Goal: Task Accomplishment & Management: Use online tool/utility

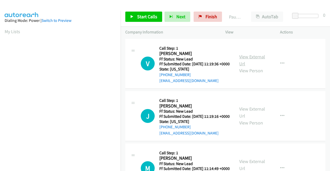
click at [254, 59] on link "View External Url" at bounding box center [252, 60] width 26 height 13
click at [250, 116] on link "View External Url" at bounding box center [252, 112] width 26 height 13
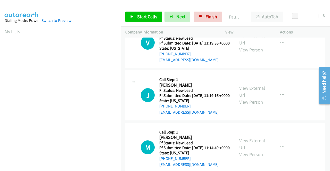
scroll to position [45, 0]
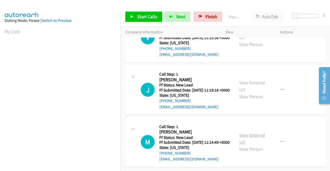
click at [243, 132] on link "View External Url" at bounding box center [252, 138] width 26 height 13
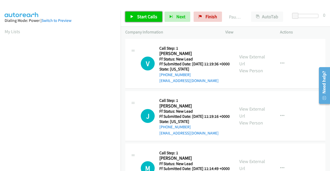
click at [154, 18] on span "Start Calls" at bounding box center [147, 17] width 20 height 6
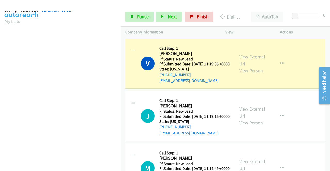
scroll to position [117, 0]
click at [147, 21] on link "Pause" at bounding box center [139, 17] width 28 height 10
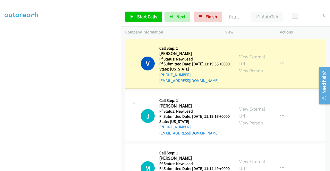
scroll to position [0, 0]
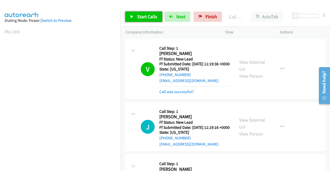
click at [151, 19] on span "Start Calls" at bounding box center [147, 17] width 20 height 6
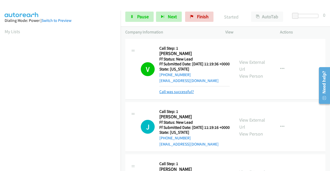
click at [181, 94] on link "Call was successful?" at bounding box center [176, 91] width 35 height 5
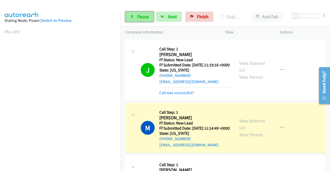
click at [146, 18] on span "Pause" at bounding box center [143, 17] width 12 height 6
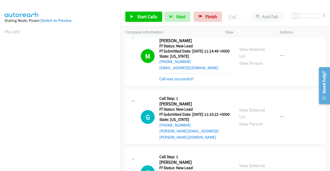
scroll to position [155, 0]
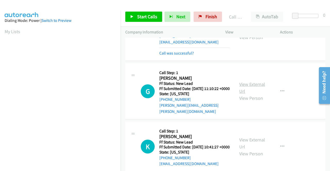
click at [256, 94] on link "View External Url" at bounding box center [252, 87] width 26 height 13
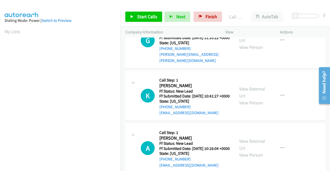
scroll to position [206, 0]
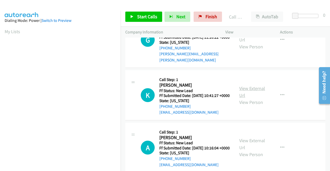
click at [243, 98] on link "View External Url" at bounding box center [252, 92] width 26 height 13
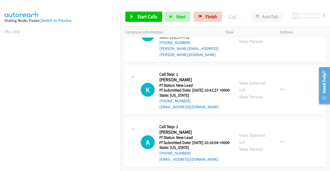
scroll to position [239, 0]
click at [260, 132] on link "View External Url" at bounding box center [252, 138] width 26 height 13
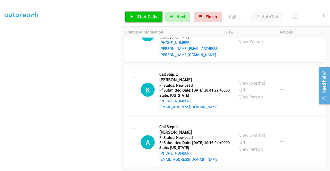
click at [150, 14] on span "Start Calls" at bounding box center [147, 17] width 20 height 6
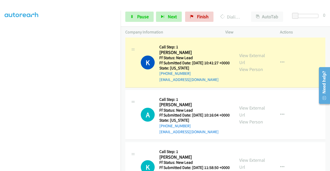
scroll to position [0, 0]
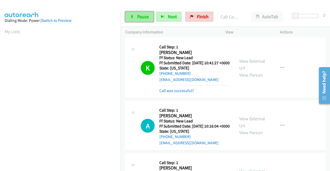
click at [145, 17] on span "Pause" at bounding box center [143, 17] width 12 height 6
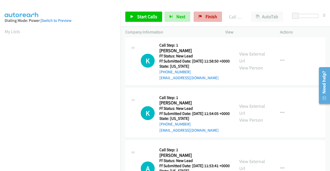
scroll to position [379, 0]
drag, startPoint x: 201, startPoint y: 20, endPoint x: 184, endPoint y: 24, distance: 16.9
click at [201, 20] on link "Finish" at bounding box center [208, 17] width 28 height 10
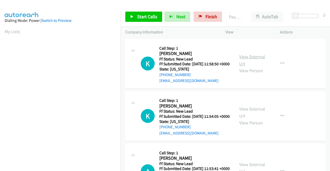
click at [253, 60] on link "View External Url" at bounding box center [252, 60] width 26 height 13
click at [249, 118] on link "View External Url" at bounding box center [252, 112] width 26 height 13
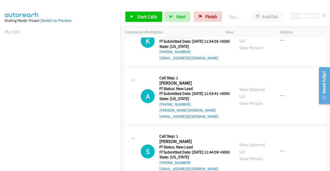
scroll to position [77, 0]
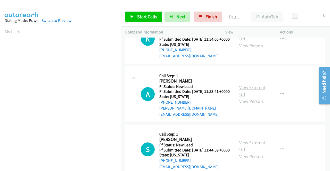
click at [246, 97] on link "View External Url" at bounding box center [252, 91] width 26 height 13
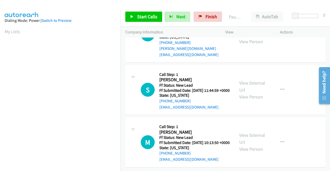
scroll to position [155, 0]
click at [243, 80] on link "View External Url" at bounding box center [252, 86] width 26 height 13
click at [248, 132] on link "View External Url" at bounding box center [252, 138] width 26 height 13
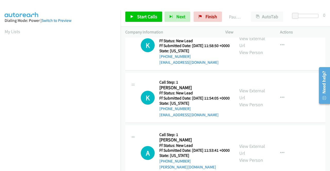
scroll to position [0, 0]
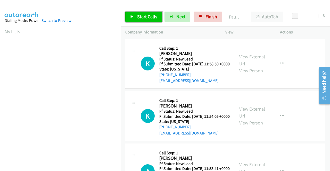
click at [138, 18] on span "Start Calls" at bounding box center [147, 17] width 20 height 6
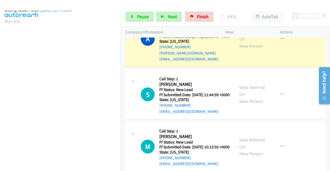
scroll to position [117, 0]
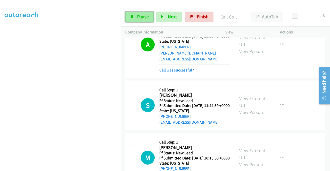
click at [142, 18] on span "Pause" at bounding box center [143, 17] width 12 height 6
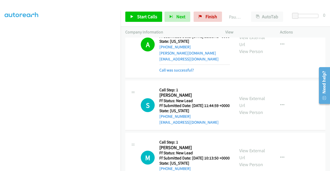
scroll to position [129, 0]
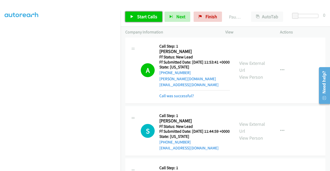
click at [152, 19] on span "Start Calls" at bounding box center [147, 17] width 20 height 6
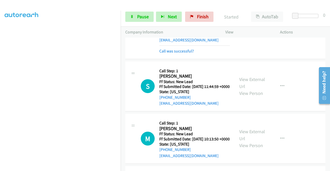
scroll to position [180, 0]
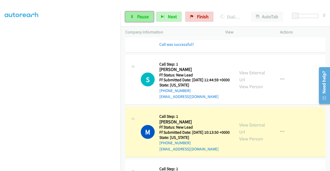
click at [138, 18] on span "Pause" at bounding box center [143, 17] width 12 height 6
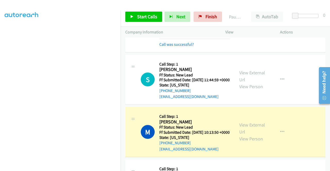
scroll to position [0, 0]
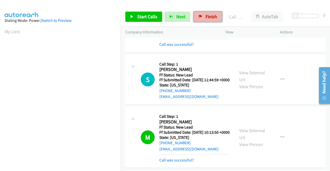
click at [199, 16] on icon at bounding box center [200, 17] width 4 height 4
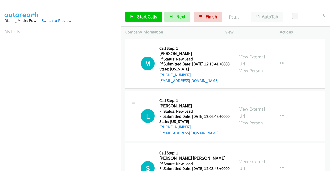
click at [252, 62] on div "View External Url View Person" at bounding box center [252, 63] width 27 height 21
click at [253, 60] on link "View External Url" at bounding box center [252, 60] width 26 height 13
click at [249, 117] on link "View External Url" at bounding box center [252, 112] width 26 height 13
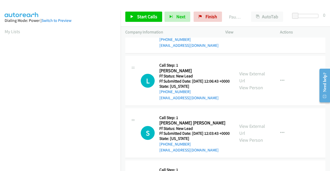
scroll to position [52, 0]
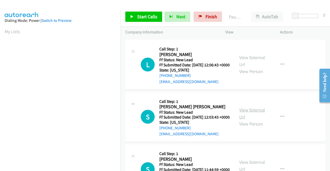
click at [243, 120] on link "View External Url" at bounding box center [252, 113] width 26 height 13
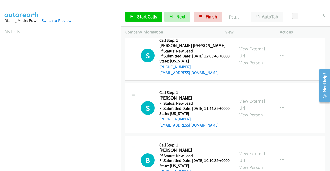
scroll to position [129, 0]
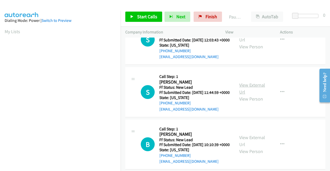
click at [257, 95] on link "View External Url" at bounding box center [252, 88] width 26 height 13
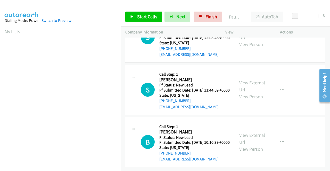
scroll to position [160, 0]
click at [251, 132] on link "View External Url" at bounding box center [252, 138] width 26 height 13
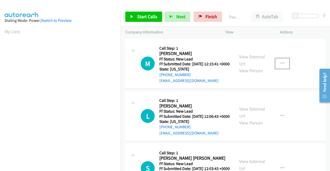
click at [280, 66] on icon "button" at bounding box center [282, 64] width 4 height 4
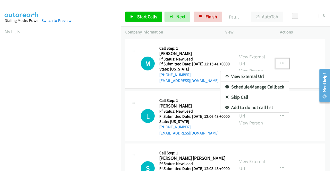
click at [257, 109] on link "Add to do not call list" at bounding box center [254, 108] width 69 height 10
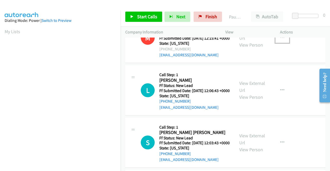
scroll to position [52, 0]
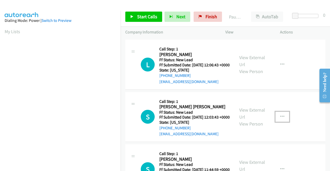
click at [280, 119] on icon "button" at bounding box center [282, 117] width 4 height 4
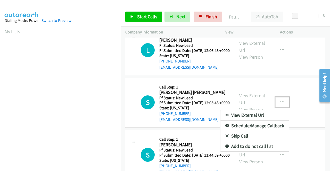
scroll to position [77, 0]
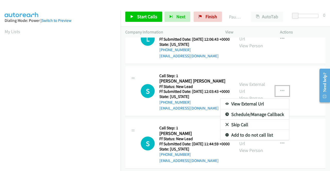
click at [257, 130] on link "Skip Call" at bounding box center [254, 125] width 69 height 10
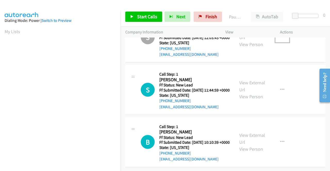
scroll to position [108, 0]
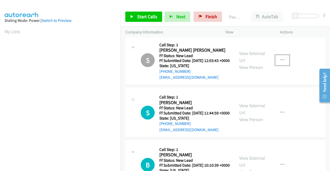
click at [226, 53] on h2 "Sawicki Christopher Christopher" at bounding box center [193, 50] width 69 height 6
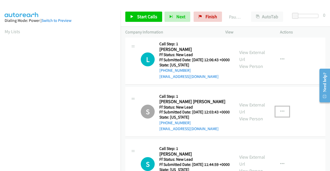
scroll to position [0, 0]
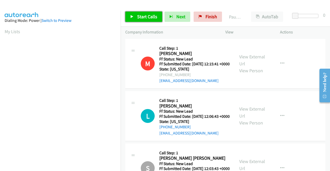
click at [146, 14] on span "Start Calls" at bounding box center [147, 17] width 20 height 6
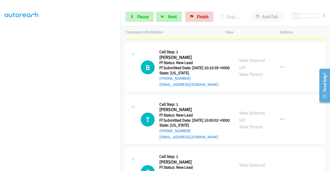
scroll to position [191, 0]
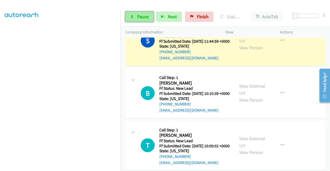
click at [141, 16] on span "Pause" at bounding box center [143, 17] width 12 height 6
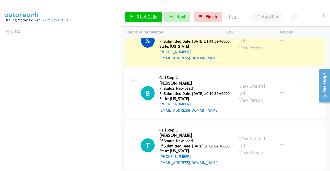
scroll to position [0, 0]
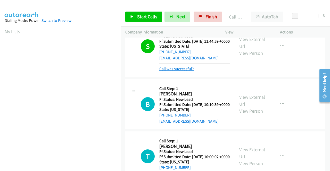
click at [170, 71] on link "Call was successful?" at bounding box center [176, 68] width 35 height 5
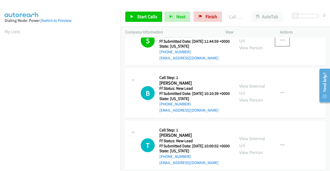
click at [281, 43] on icon "button" at bounding box center [282, 41] width 4 height 4
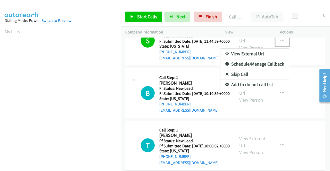
click at [251, 90] on link "Add to do not call list" at bounding box center [254, 85] width 69 height 10
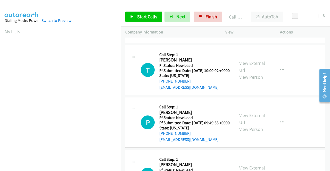
scroll to position [268, 0]
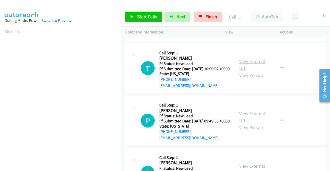
click at [258, 71] on link "View External Url" at bounding box center [252, 64] width 26 height 13
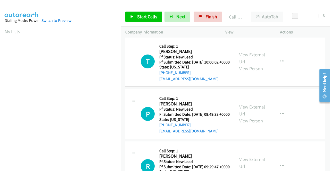
scroll to position [294, 0]
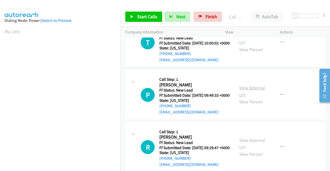
click at [250, 98] on link "View External Url" at bounding box center [252, 91] width 26 height 13
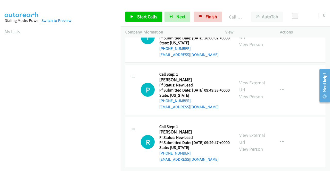
scroll to position [343, 0]
click at [245, 132] on link "View External Url" at bounding box center [252, 138] width 26 height 13
click at [140, 14] on span "Start Calls" at bounding box center [147, 17] width 20 height 6
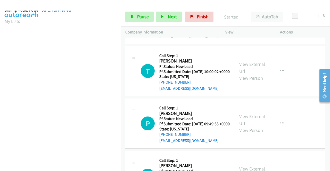
scroll to position [117, 0]
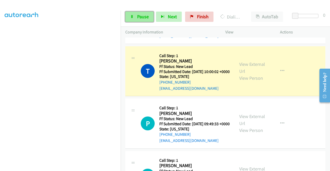
click at [143, 16] on span "Pause" at bounding box center [143, 17] width 12 height 6
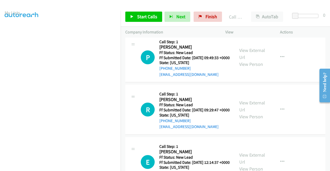
scroll to position [0, 0]
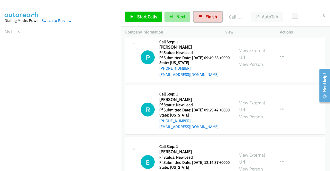
drag, startPoint x: 201, startPoint y: 18, endPoint x: 181, endPoint y: 17, distance: 20.1
click at [201, 18] on link "Finish" at bounding box center [208, 17] width 28 height 10
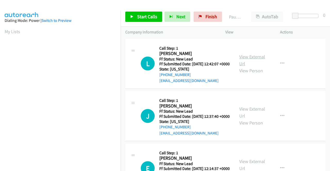
click at [242, 58] on link "View External Url" at bounding box center [252, 60] width 26 height 13
click at [246, 116] on link "View External Url" at bounding box center [252, 112] width 26 height 13
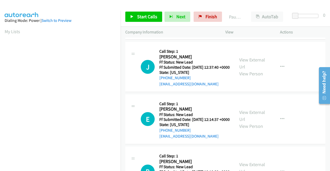
scroll to position [52, 0]
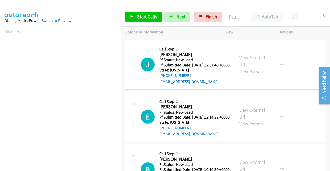
click at [254, 120] on link "View External Url" at bounding box center [252, 113] width 26 height 13
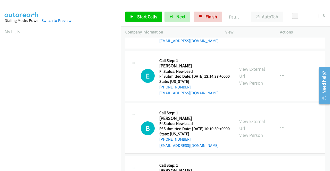
scroll to position [103, 0]
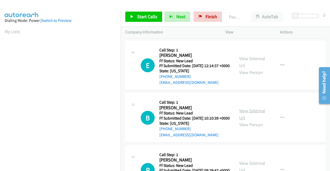
click at [259, 121] on link "View External Url" at bounding box center [252, 114] width 26 height 13
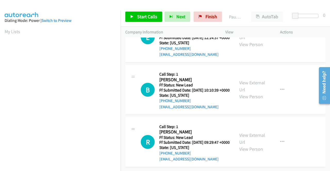
scroll to position [160, 0]
click at [243, 132] on link "View External Url" at bounding box center [252, 138] width 26 height 13
click at [142, 18] on span "Start Calls" at bounding box center [147, 17] width 20 height 6
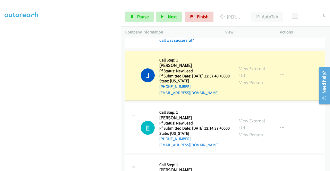
scroll to position [117, 0]
drag, startPoint x: 140, startPoint y: 17, endPoint x: 146, endPoint y: 15, distance: 5.3
click at [140, 17] on span "Pause" at bounding box center [143, 17] width 12 height 6
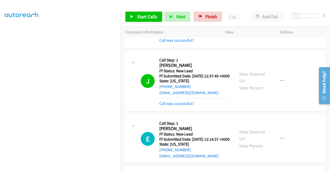
click at [150, 22] on div "Start Calls Pause Next Finish Call Completed AutoTab AutoTab 0" at bounding box center [225, 17] width 209 height 20
click at [151, 20] on link "Start Calls" at bounding box center [143, 17] width 37 height 10
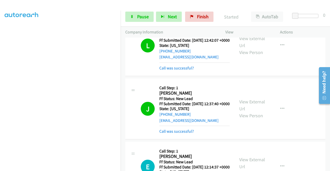
scroll to position [0, 0]
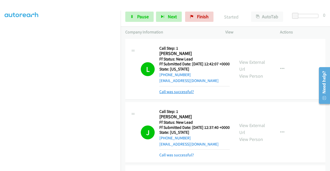
click at [185, 94] on link "Call was successful?" at bounding box center [176, 91] width 35 height 5
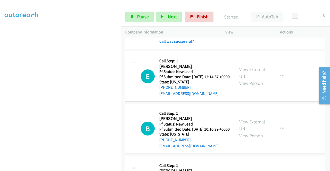
scroll to position [117, 0]
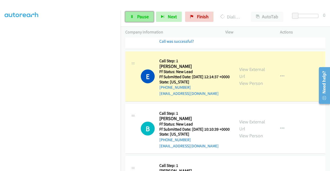
click at [137, 19] on span "Pause" at bounding box center [143, 17] width 12 height 6
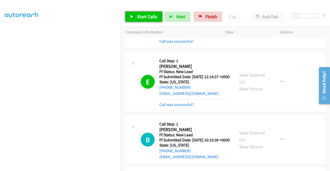
click at [153, 18] on span "Start Calls" at bounding box center [147, 17] width 20 height 6
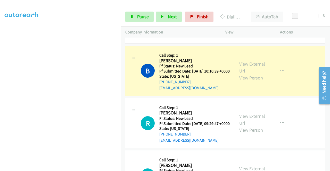
scroll to position [180, 0]
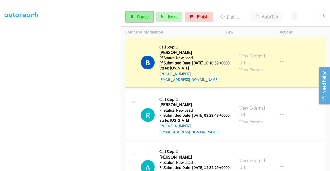
click at [141, 19] on span "Pause" at bounding box center [143, 17] width 12 height 6
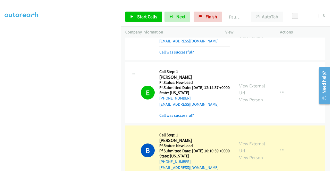
scroll to position [129, 0]
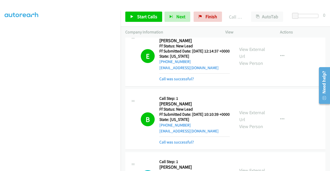
click at [277, 131] on div "View External Url View Person View External Url Email Schedule/Manage Callback …" at bounding box center [263, 120] width 59 height 52
click at [280, 122] on icon "button" at bounding box center [282, 119] width 4 height 4
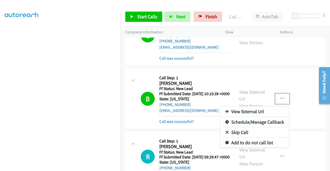
scroll to position [180, 0]
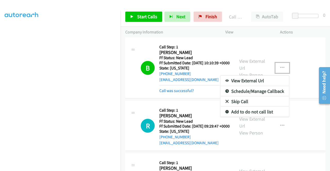
click at [255, 117] on link "Add to do not call list" at bounding box center [254, 112] width 69 height 10
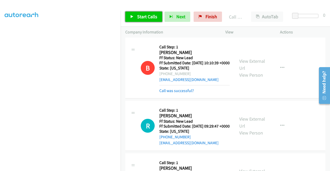
click at [145, 15] on span "Start Calls" at bounding box center [147, 17] width 20 height 6
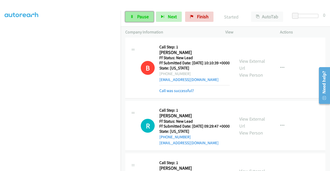
click at [143, 15] on span "Pause" at bounding box center [143, 17] width 12 height 6
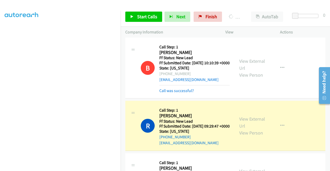
scroll to position [0, 0]
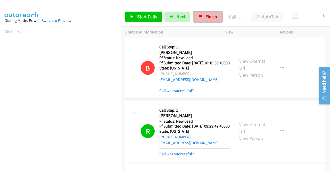
click at [205, 19] on span "Finish" at bounding box center [211, 17] width 12 height 6
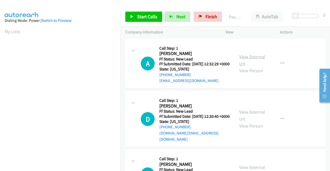
click at [241, 60] on link "View External Url" at bounding box center [252, 60] width 26 height 13
click at [244, 117] on link "View External Url" at bounding box center [252, 115] width 26 height 13
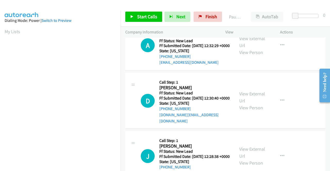
scroll to position [52, 0]
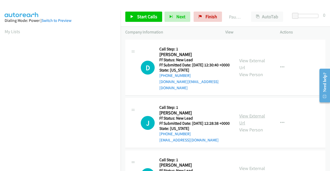
click at [256, 122] on link "View External Url" at bounding box center [252, 119] width 26 height 13
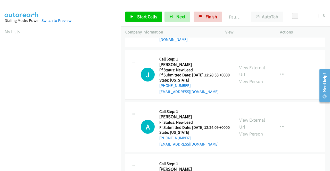
scroll to position [103, 0]
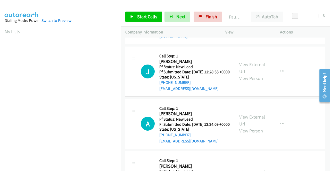
click at [257, 127] on link "View External Url" at bounding box center [252, 120] width 26 height 13
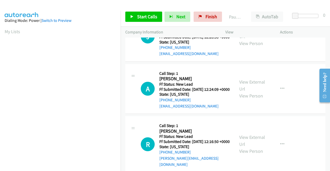
scroll to position [155, 0]
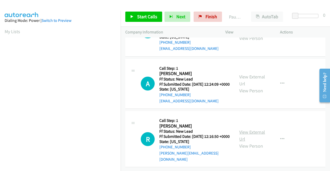
click at [249, 135] on link "View External Url" at bounding box center [252, 135] width 26 height 13
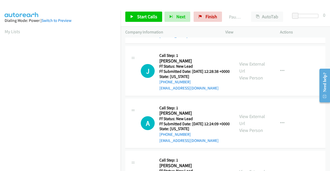
scroll to position [160, 0]
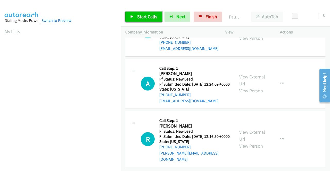
click at [127, 17] on link "Start Calls" at bounding box center [143, 17] width 37 height 10
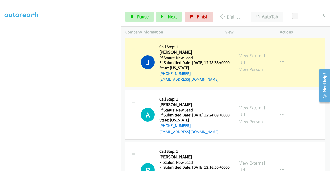
scroll to position [117, 0]
click at [140, 14] on span "Pause" at bounding box center [143, 17] width 12 height 6
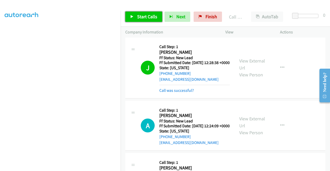
click at [157, 15] on link "Start Calls" at bounding box center [143, 17] width 37 height 10
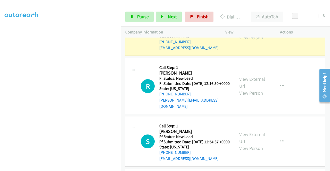
scroll to position [237, 0]
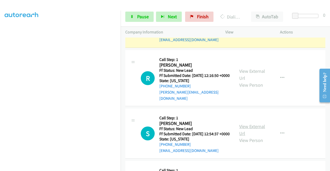
click at [256, 137] on link "View External Url" at bounding box center [252, 130] width 26 height 13
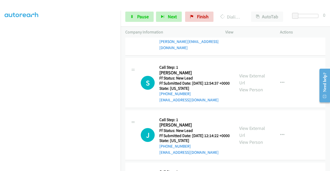
scroll to position [289, 0]
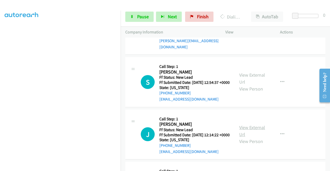
click at [244, 138] on link "View External Url" at bounding box center [252, 131] width 26 height 13
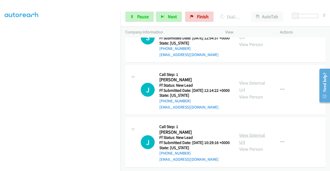
scroll to position [365, 0]
click at [254, 132] on link "View External Url" at bounding box center [252, 138] width 26 height 13
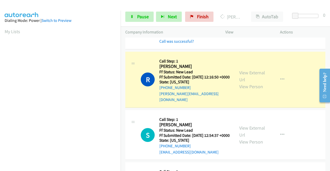
scroll to position [117, 0]
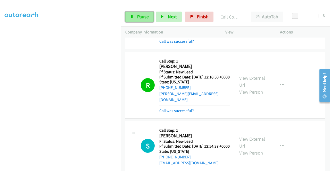
click at [144, 16] on span "Pause" at bounding box center [143, 17] width 12 height 6
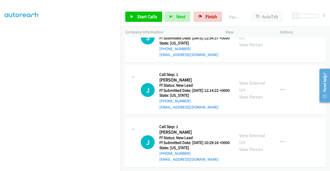
scroll to position [245, 0]
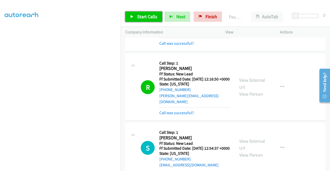
click at [141, 20] on link "Start Calls" at bounding box center [143, 17] width 37 height 10
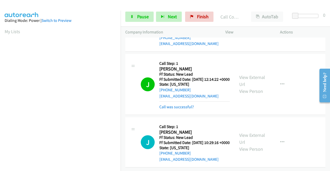
scroll to position [117, 0]
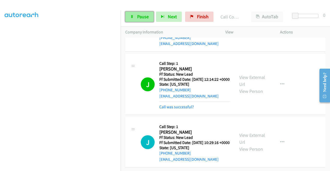
click at [146, 17] on span "Pause" at bounding box center [143, 17] width 12 height 6
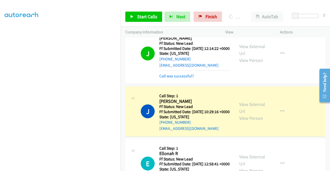
scroll to position [0, 0]
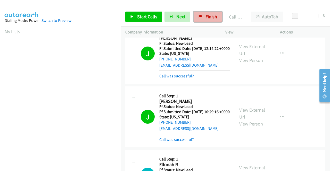
click at [210, 16] on span "Finish" at bounding box center [211, 17] width 12 height 6
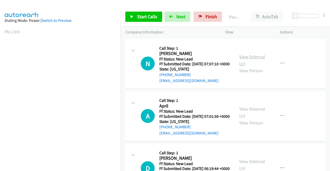
click at [253, 59] on link "View External Url" at bounding box center [252, 60] width 26 height 13
click at [247, 115] on link "View External Url" at bounding box center [252, 112] width 26 height 13
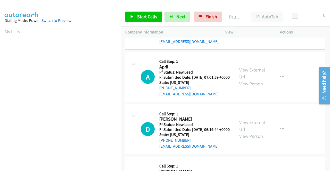
scroll to position [52, 0]
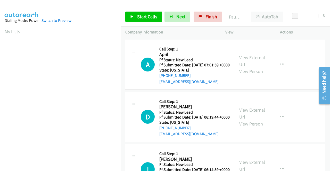
click at [258, 120] on link "View External Url" at bounding box center [252, 113] width 26 height 13
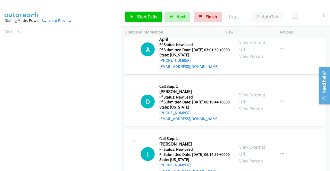
scroll to position [77, 0]
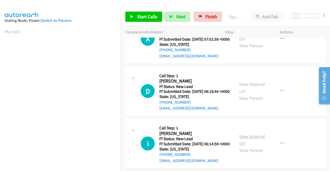
click at [242, 147] on link "View External Url" at bounding box center [252, 140] width 26 height 13
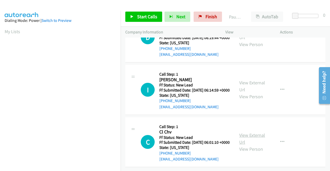
scroll to position [160, 0]
click at [252, 124] on div "View External Url View Person View External Url Email Schedule/Manage Callback …" at bounding box center [263, 142] width 59 height 41
click at [251, 132] on link "View External Url" at bounding box center [252, 138] width 26 height 13
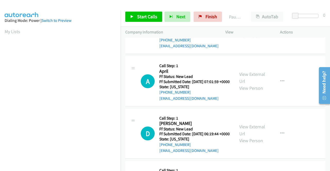
scroll to position [0, 0]
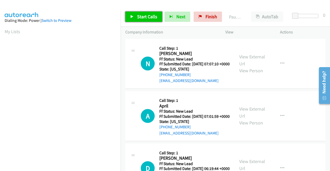
click at [145, 21] on link "Start Calls" at bounding box center [143, 17] width 37 height 10
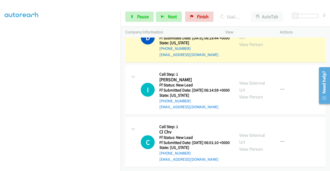
scroll to position [134, 0]
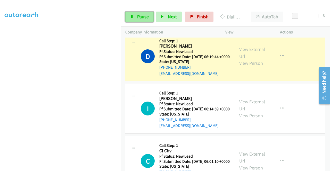
click at [148, 15] on link "Pause" at bounding box center [139, 17] width 28 height 10
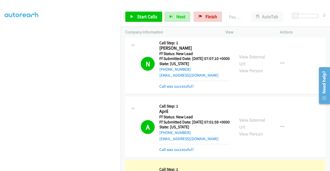
scroll to position [0, 0]
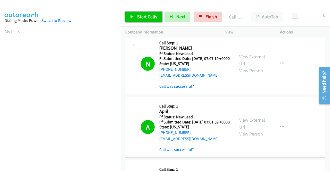
click at [147, 15] on span "Start Calls" at bounding box center [147, 17] width 20 height 6
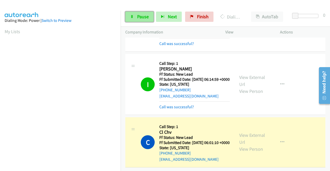
click at [144, 17] on span "Pause" at bounding box center [143, 17] width 12 height 6
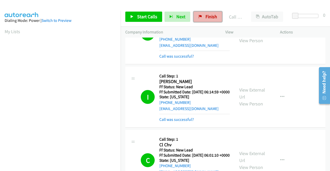
click at [205, 15] on span "Finish" at bounding box center [211, 17] width 12 height 6
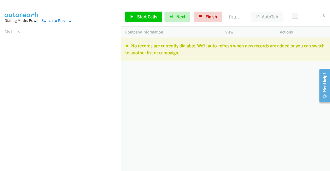
drag, startPoint x: 194, startPoint y: 54, endPoint x: 124, endPoint y: 46, distance: 70.6
click at [124, 46] on div "No records are currently dialable. We'll auto-refresh when new records are adde…" at bounding box center [225, 49] width 209 height 23
copy p "No records are currently dialable. We'll auto-refresh when new records are adde…"
click at [206, 19] on span "Finish" at bounding box center [211, 17] width 12 height 6
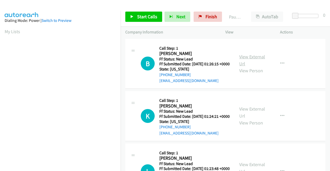
drag, startPoint x: 253, startPoint y: 63, endPoint x: 253, endPoint y: 59, distance: 3.9
click at [253, 62] on div "View External Url View Person" at bounding box center [252, 63] width 27 height 21
click at [253, 59] on link "View External Url" at bounding box center [252, 60] width 26 height 13
click at [246, 119] on link "View External Url" at bounding box center [252, 112] width 26 height 13
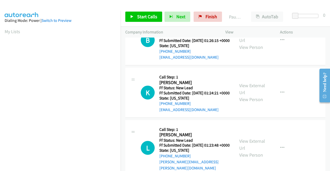
scroll to position [52, 0]
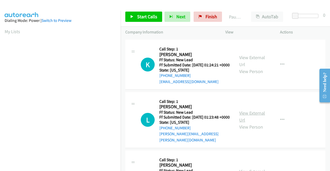
click at [245, 123] on link "View External Url" at bounding box center [252, 116] width 26 height 13
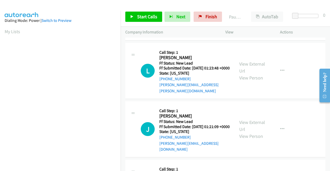
scroll to position [103, 0]
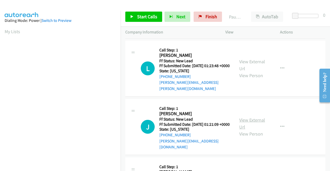
click at [251, 130] on link "View External Url" at bounding box center [252, 123] width 26 height 13
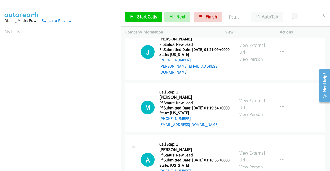
scroll to position [180, 0]
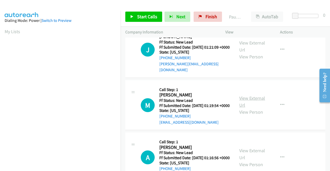
click at [249, 108] on link "View External Url" at bounding box center [252, 101] width 26 height 13
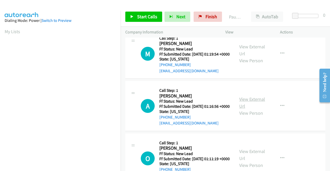
click at [247, 109] on link "View External Url" at bounding box center [252, 102] width 26 height 13
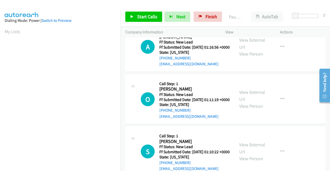
scroll to position [309, 0]
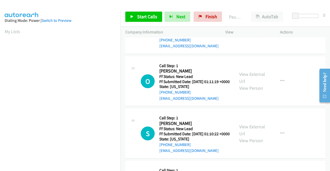
click at [244, 91] on div "View External Url View Person" at bounding box center [252, 81] width 27 height 21
click at [243, 84] on link "View External Url" at bounding box center [252, 77] width 26 height 13
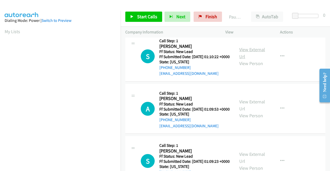
click at [245, 60] on link "View External Url" at bounding box center [252, 53] width 26 height 13
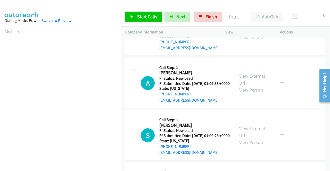
click at [247, 86] on link "View External Url" at bounding box center [252, 79] width 26 height 13
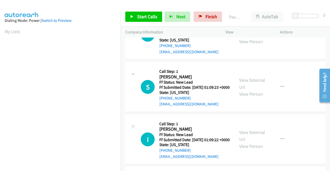
scroll to position [464, 0]
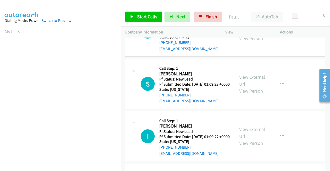
click at [249, 95] on div "View External Url View Person" at bounding box center [252, 84] width 27 height 21
click at [250, 87] on link "View External Url" at bounding box center [252, 80] width 26 height 13
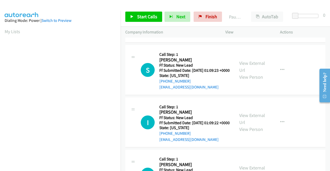
scroll to position [490, 0]
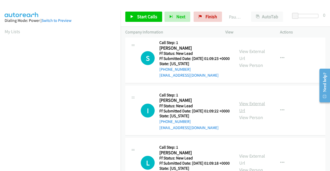
click at [249, 114] on link "View External Url" at bounding box center [252, 107] width 26 height 13
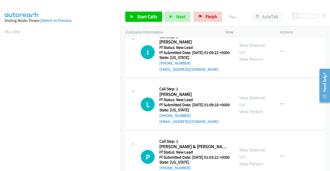
scroll to position [567, 0]
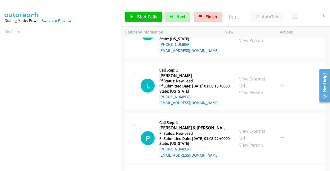
click at [241, 89] on link "View External Url" at bounding box center [252, 82] width 26 height 13
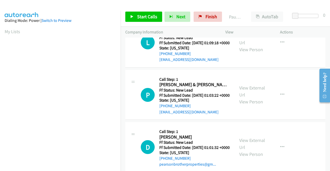
scroll to position [618, 0]
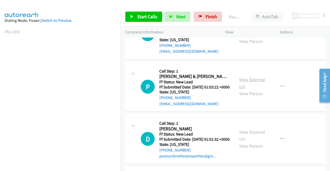
click at [244, 90] on link "View External Url" at bounding box center [252, 83] width 26 height 13
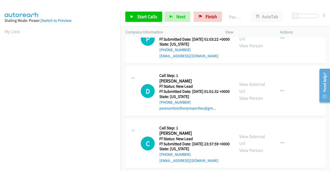
scroll to position [696, 0]
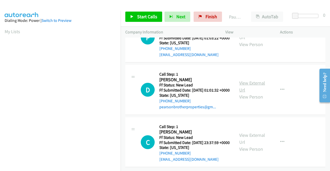
click at [255, 93] on link "View External Url" at bounding box center [252, 86] width 26 height 13
click at [239, 132] on link "View External Url" at bounding box center [252, 138] width 26 height 13
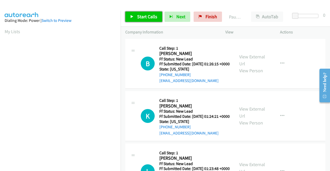
click at [136, 13] on link "Start Calls" at bounding box center [143, 17] width 37 height 10
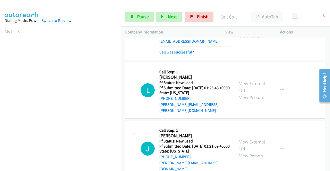
scroll to position [129, 0]
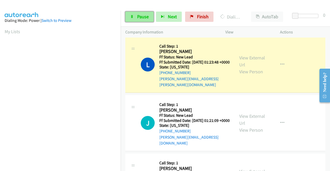
click at [146, 18] on span "Pause" at bounding box center [143, 17] width 12 height 6
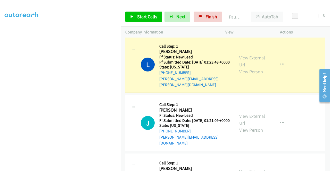
scroll to position [14, 0]
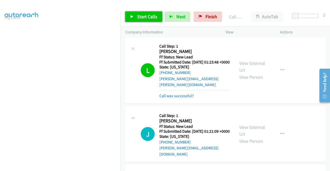
click at [143, 19] on span "Start Calls" at bounding box center [147, 17] width 20 height 6
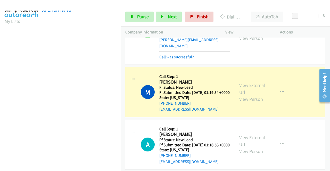
scroll to position [117, 0]
click at [132, 15] on icon at bounding box center [132, 17] width 4 height 4
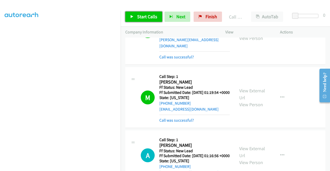
click at [140, 14] on span "Start Calls" at bounding box center [147, 17] width 20 height 6
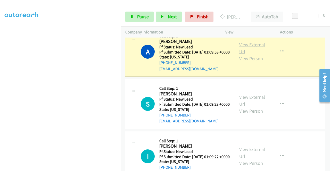
scroll to position [557, 0]
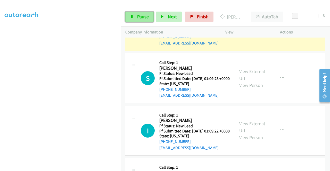
click at [136, 14] on link "Pause" at bounding box center [139, 17] width 28 height 10
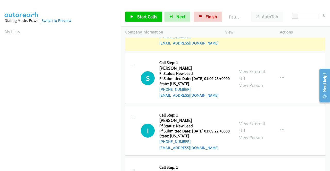
scroll to position [117, 0]
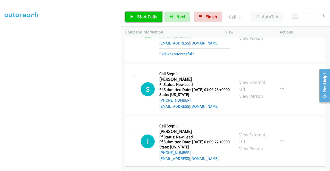
click at [148, 19] on span "Start Calls" at bounding box center [147, 17] width 20 height 6
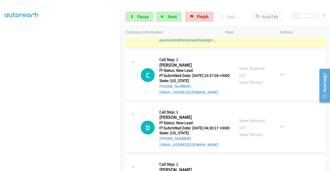
scroll to position [113, 0]
click at [140, 15] on span "Pause" at bounding box center [143, 17] width 12 height 6
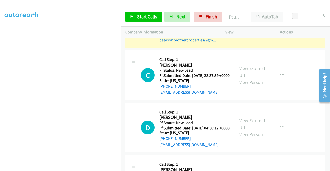
scroll to position [36, 0]
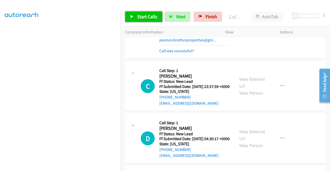
click at [146, 14] on span "Start Calls" at bounding box center [147, 17] width 20 height 6
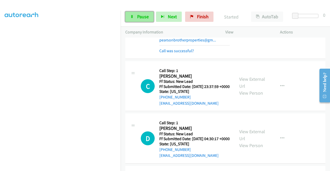
click at [141, 18] on span "Pause" at bounding box center [143, 17] width 12 height 6
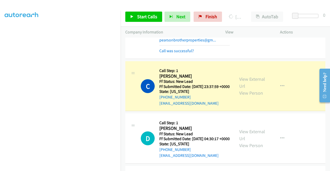
scroll to position [0, 0]
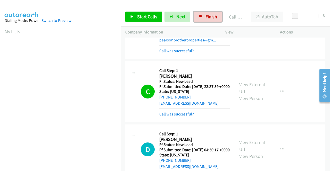
drag, startPoint x: 211, startPoint y: 16, endPoint x: 175, endPoint y: 24, distance: 37.5
click at [211, 16] on span "Finish" at bounding box center [211, 17] width 12 height 6
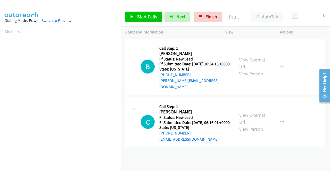
click at [250, 58] on link "View External Url" at bounding box center [252, 63] width 26 height 13
click at [239, 116] on link "View External Url" at bounding box center [252, 118] width 26 height 13
click at [155, 15] on span "Start Calls" at bounding box center [147, 17] width 20 height 6
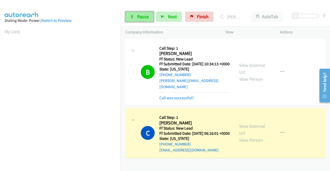
click at [148, 19] on link "Pause" at bounding box center [139, 17] width 28 height 10
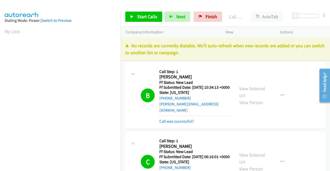
drag, startPoint x: 196, startPoint y: 55, endPoint x: 124, endPoint y: 47, distance: 72.6
click at [124, 47] on div "No records are currently dialable. We'll auto-refresh when new records are adde…" at bounding box center [225, 49] width 209 height 23
copy p "No records are currently dialable. We'll auto-refresh when new records are adde…"
click at [194, 15] on link "Finish" at bounding box center [208, 17] width 28 height 10
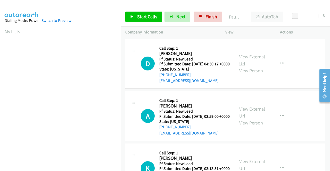
click at [243, 60] on link "View External Url" at bounding box center [252, 60] width 26 height 13
click at [249, 115] on link "View External Url" at bounding box center [252, 112] width 26 height 13
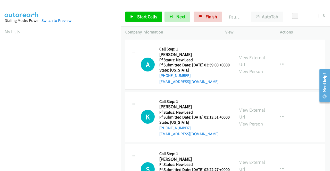
click at [246, 120] on link "View External Url" at bounding box center [252, 113] width 26 height 13
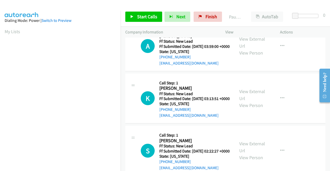
scroll to position [77, 0]
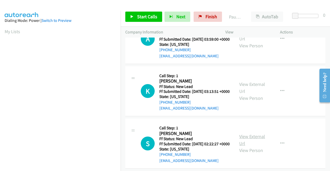
click at [244, 147] on link "View External Url" at bounding box center [252, 140] width 26 height 13
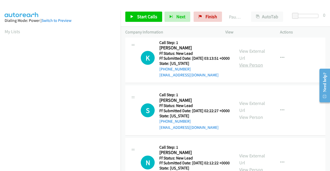
scroll to position [155, 0]
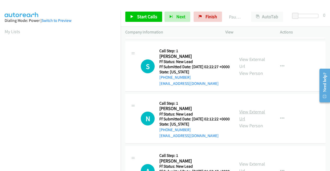
click at [249, 122] on link "View External Url" at bounding box center [252, 115] width 26 height 13
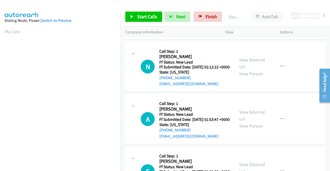
scroll to position [232, 0]
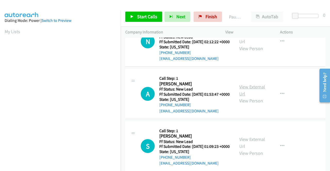
click at [254, 97] on link "View External Url" at bounding box center [252, 90] width 26 height 13
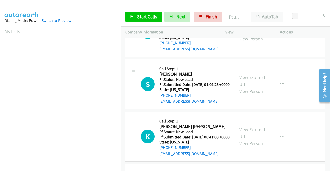
scroll to position [309, 0]
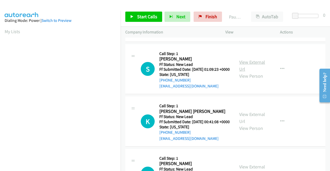
click at [250, 72] on link "View External Url" at bounding box center [252, 65] width 26 height 13
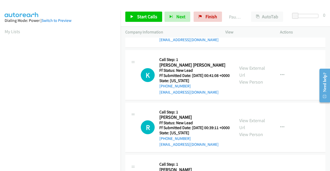
scroll to position [361, 0]
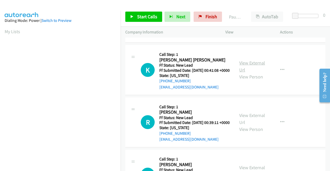
click at [239, 73] on link "View External Url" at bounding box center [252, 66] width 26 height 13
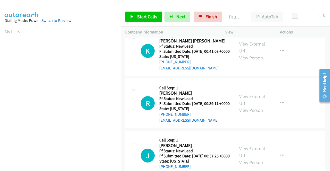
scroll to position [386, 0]
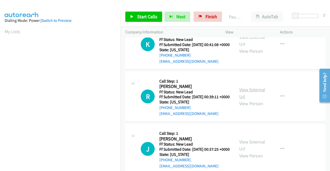
click at [246, 100] on link "View External Url" at bounding box center [252, 93] width 26 height 13
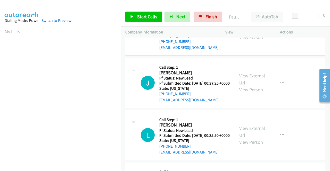
scroll to position [464, 0]
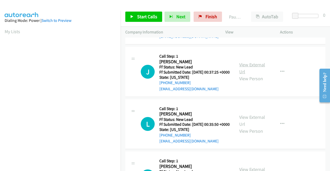
click at [245, 75] on link "View External Url" at bounding box center [252, 68] width 26 height 13
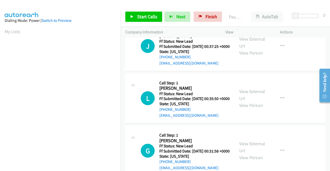
scroll to position [515, 0]
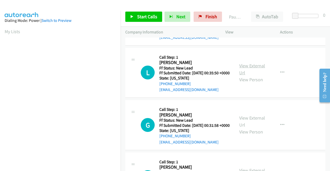
click at [246, 76] on link "View External Url" at bounding box center [252, 69] width 26 height 13
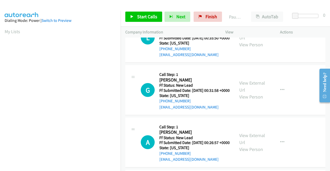
scroll to position [593, 0]
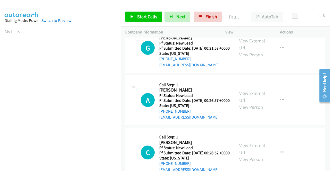
click at [244, 51] on link "View External Url" at bounding box center [252, 44] width 26 height 13
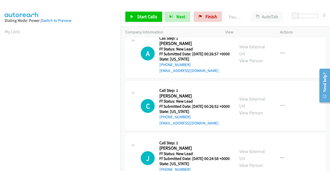
scroll to position [644, 0]
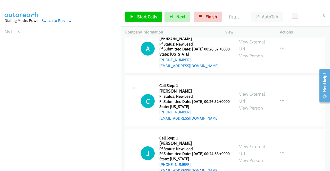
click at [254, 52] on link "View External Url" at bounding box center [252, 45] width 26 height 13
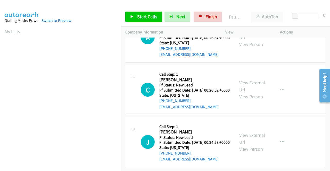
scroll to position [696, 0]
click at [248, 93] on link "View External Url" at bounding box center [252, 86] width 26 height 13
click at [254, 132] on link "View External Url" at bounding box center [252, 138] width 26 height 13
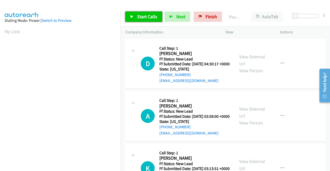
click at [136, 16] on link "Start Calls" at bounding box center [143, 17] width 37 height 10
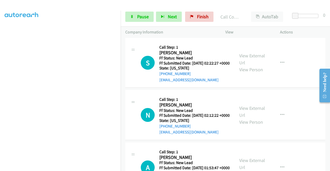
scroll to position [113, 0]
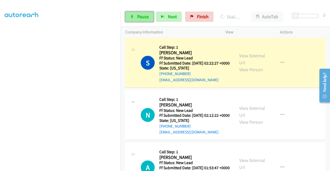
click at [142, 20] on link "Pause" at bounding box center [139, 17] width 28 height 10
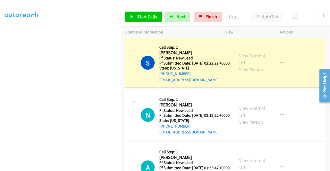
scroll to position [10, 0]
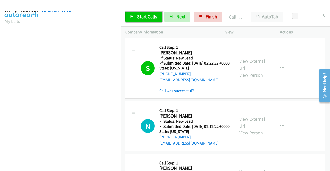
click at [141, 17] on span "Start Calls" at bounding box center [147, 17] width 20 height 6
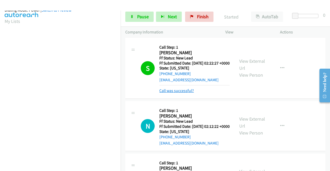
click at [182, 93] on link "Call was successful?" at bounding box center [176, 90] width 35 height 5
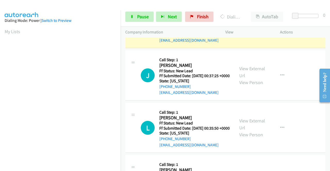
scroll to position [117, 0]
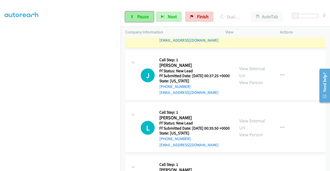
click at [146, 18] on span "Pause" at bounding box center [143, 17] width 12 height 6
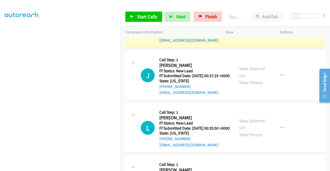
scroll to position [40, 0]
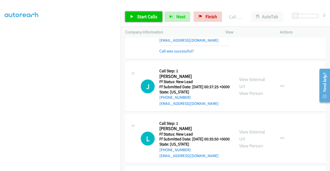
click at [155, 13] on link "Start Calls" at bounding box center [143, 17] width 37 height 10
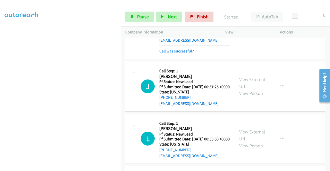
click at [189, 54] on link "Call was successful?" at bounding box center [176, 51] width 35 height 5
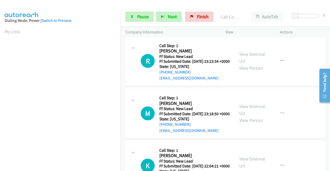
scroll to position [929, 0]
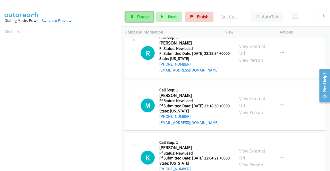
click at [144, 17] on span "Pause" at bounding box center [143, 17] width 12 height 6
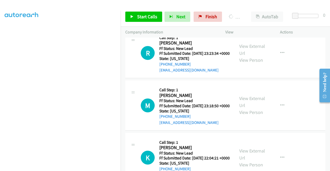
scroll to position [40, 0]
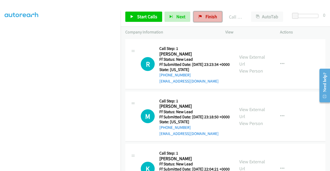
click at [209, 14] on span "Finish" at bounding box center [211, 17] width 12 height 6
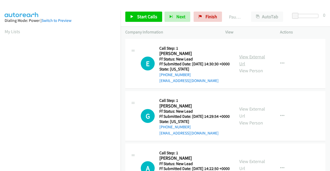
click at [252, 59] on link "View External Url" at bounding box center [252, 60] width 26 height 13
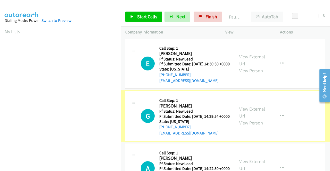
click at [253, 116] on link "View External Url" at bounding box center [252, 112] width 26 height 13
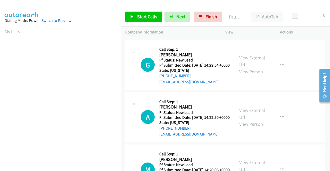
scroll to position [52, 0]
click at [253, 120] on link "View External Url" at bounding box center [252, 113] width 26 height 13
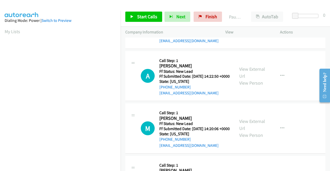
scroll to position [103, 0]
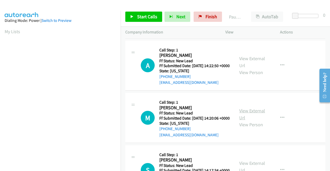
click at [250, 121] on link "View External Url" at bounding box center [252, 114] width 26 height 13
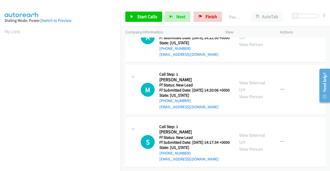
scroll to position [160, 0]
click at [257, 132] on link "View External Url" at bounding box center [252, 138] width 26 height 13
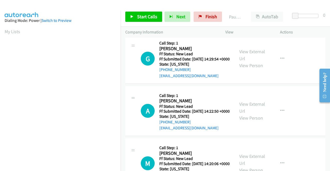
scroll to position [0, 0]
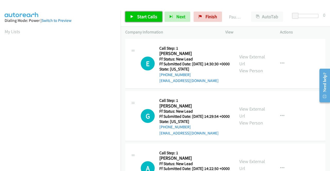
click at [149, 16] on span "Start Calls" at bounding box center [147, 17] width 20 height 6
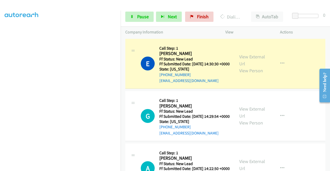
scroll to position [117, 0]
click at [146, 13] on link "Pause" at bounding box center [139, 17] width 28 height 10
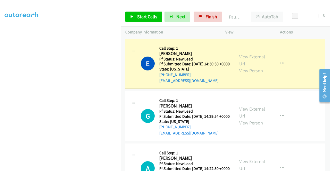
scroll to position [14, 0]
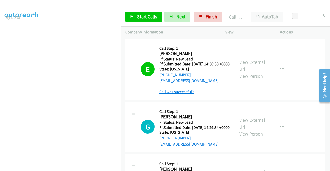
drag, startPoint x: 177, startPoint y: 97, endPoint x: 179, endPoint y: 95, distance: 2.7
click at [177, 94] on link "Call was successful?" at bounding box center [176, 91] width 35 height 5
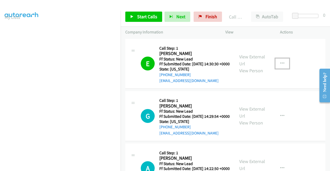
click at [281, 66] on icon "button" at bounding box center [282, 64] width 4 height 4
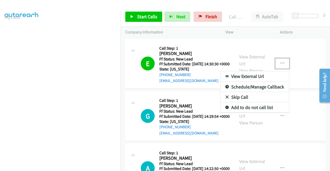
click at [265, 107] on link "Add to do not call list" at bounding box center [254, 108] width 69 height 10
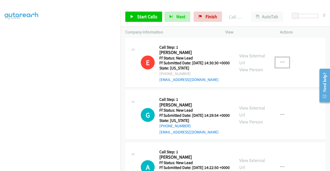
scroll to position [0, 0]
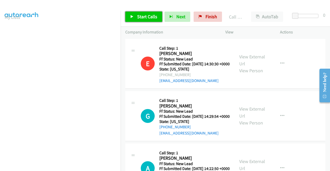
click at [155, 21] on link "Start Calls" at bounding box center [143, 17] width 37 height 10
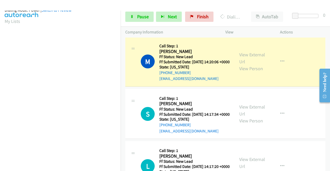
scroll to position [117, 0]
click at [145, 16] on span "Pause" at bounding box center [143, 17] width 12 height 6
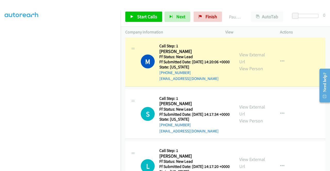
scroll to position [0, 0]
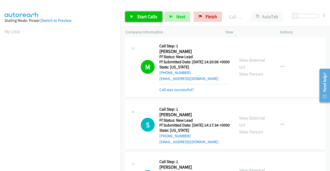
click at [147, 14] on span "Start Calls" at bounding box center [147, 17] width 20 height 6
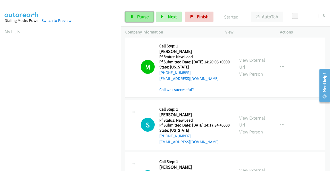
click at [143, 18] on span "Pause" at bounding box center [143, 17] width 12 height 6
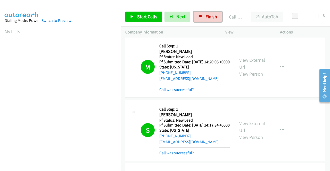
drag, startPoint x: 206, startPoint y: 15, endPoint x: 183, endPoint y: 23, distance: 24.9
click at [206, 15] on span "Finish" at bounding box center [211, 17] width 12 height 6
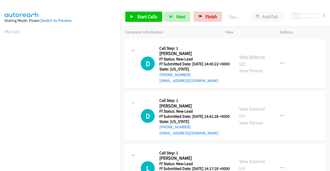
click at [255, 60] on link "View External Url" at bounding box center [252, 60] width 26 height 13
click at [254, 116] on link "View External Url" at bounding box center [252, 112] width 26 height 13
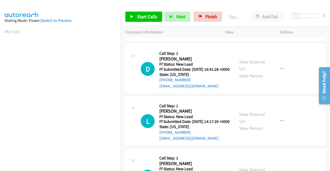
scroll to position [52, 0]
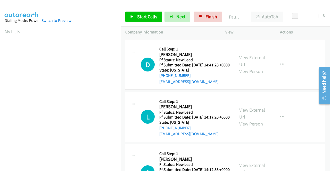
click at [249, 120] on link "View External Url" at bounding box center [252, 113] width 26 height 13
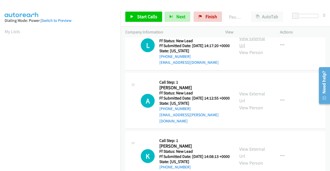
scroll to position [129, 0]
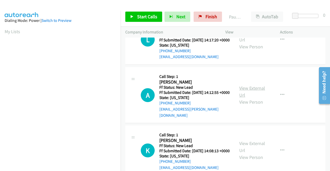
click at [251, 98] on link "View External Url" at bounding box center [252, 91] width 26 height 13
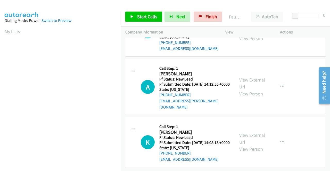
scroll to position [160, 0]
click at [248, 132] on link "View External Url" at bounding box center [252, 138] width 26 height 13
click at [142, 15] on span "Start Calls" at bounding box center [147, 17] width 20 height 6
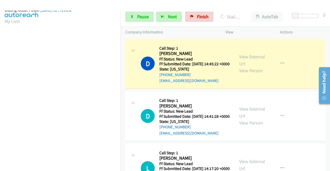
scroll to position [117, 0]
click at [139, 21] on link "Pause" at bounding box center [139, 17] width 28 height 10
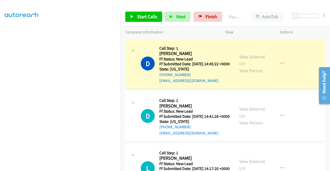
scroll to position [40, 0]
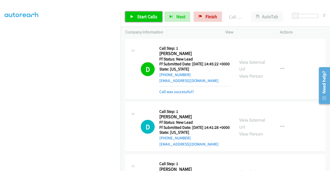
click at [150, 15] on span "Start Calls" at bounding box center [147, 17] width 20 height 6
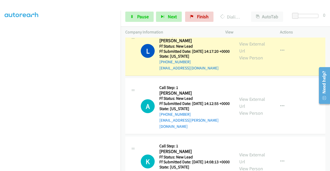
scroll to position [117, 0]
click at [142, 19] on span "Pause" at bounding box center [143, 17] width 12 height 6
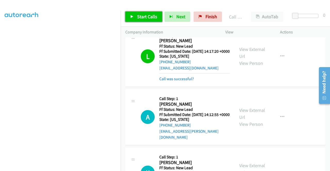
click at [152, 14] on span "Start Calls" at bounding box center [147, 17] width 20 height 6
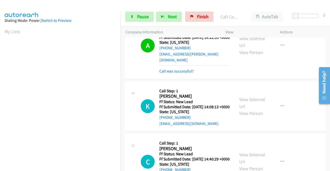
scroll to position [243, 0]
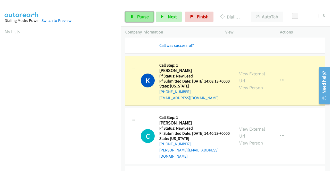
click at [142, 18] on span "Pause" at bounding box center [143, 17] width 12 height 6
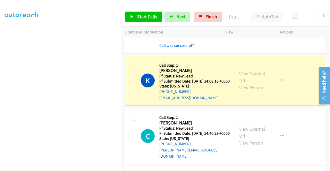
scroll to position [0, 0]
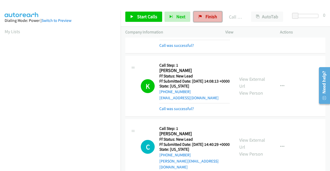
click at [200, 14] on link "Finish" at bounding box center [208, 17] width 28 height 10
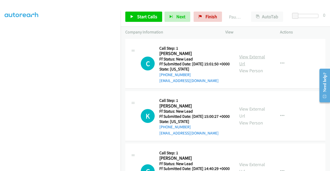
click at [257, 60] on link "View External Url" at bounding box center [252, 60] width 26 height 13
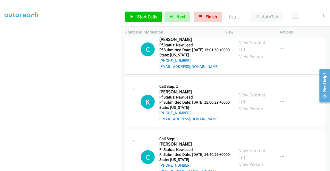
scroll to position [26, 0]
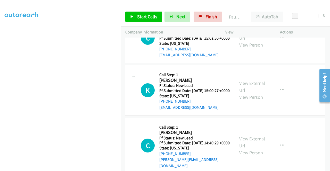
click at [250, 89] on link "View External Url" at bounding box center [252, 86] width 26 height 13
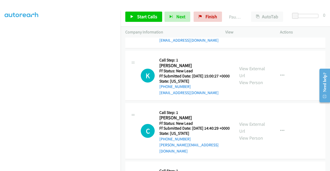
scroll to position [103, 0]
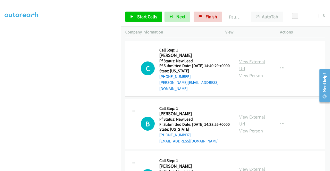
click at [253, 71] on link "View External Url" at bounding box center [252, 65] width 26 height 13
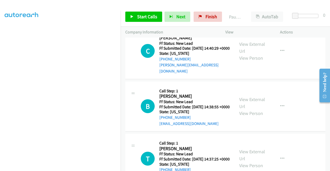
scroll to position [129, 0]
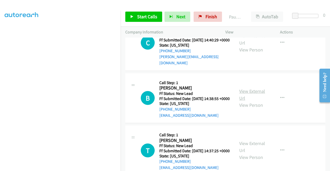
click at [244, 101] on link "View External Url" at bounding box center [252, 94] width 26 height 13
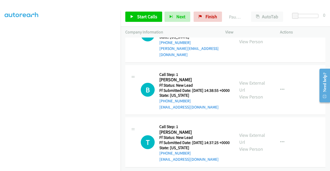
scroll to position [160, 0]
click at [250, 132] on link "View External Url" at bounding box center [252, 138] width 26 height 13
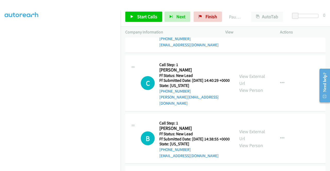
scroll to position [0, 0]
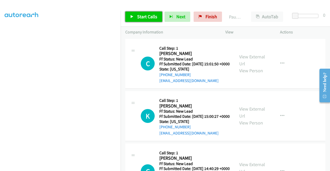
click at [143, 16] on span "Start Calls" at bounding box center [147, 17] width 20 height 6
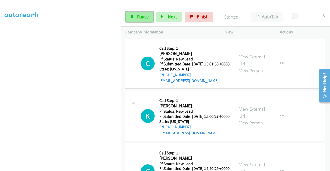
click at [138, 15] on span "Pause" at bounding box center [143, 17] width 12 height 6
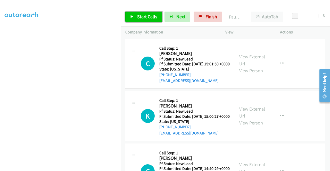
click at [138, 15] on span "Start Calls" at bounding box center [147, 17] width 20 height 6
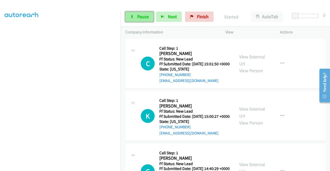
click at [141, 14] on span "Pause" at bounding box center [143, 17] width 12 height 6
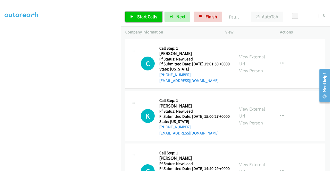
click at [141, 14] on span "Start Calls" at bounding box center [147, 17] width 20 height 6
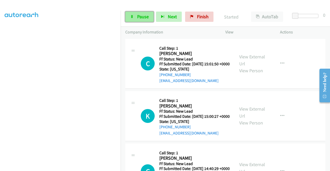
click at [141, 14] on span "Pause" at bounding box center [143, 17] width 12 height 6
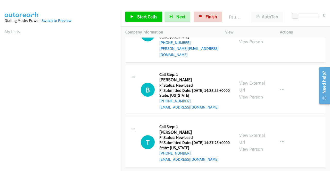
scroll to position [160, 0]
click at [146, 10] on div "Start Calls Pause Next Finish Paused AutoTab AutoTab 0" at bounding box center [225, 17] width 209 height 20
click at [146, 17] on span "Start Calls" at bounding box center [147, 17] width 20 height 6
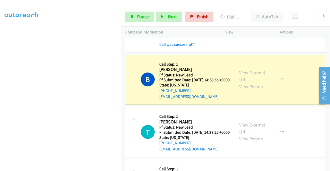
scroll to position [103, 0]
click at [141, 16] on span "Pause" at bounding box center [143, 17] width 12 height 6
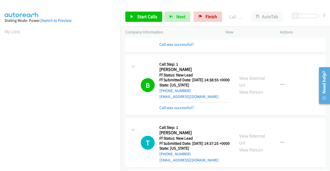
scroll to position [117, 0]
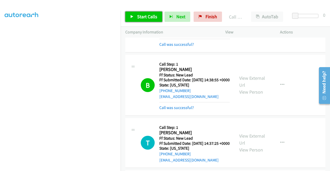
click at [146, 15] on span "Start Calls" at bounding box center [147, 17] width 20 height 6
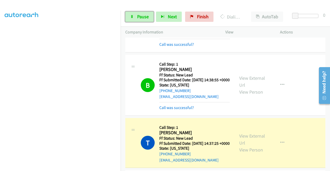
drag, startPoint x: 143, startPoint y: 18, endPoint x: 143, endPoint y: 31, distance: 12.9
click at [143, 18] on span "Pause" at bounding box center [143, 17] width 12 height 6
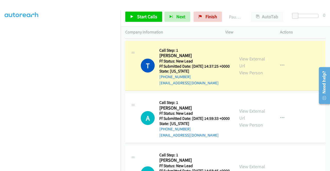
scroll to position [0, 0]
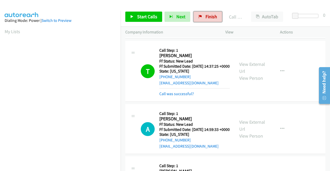
drag, startPoint x: 208, startPoint y: 15, endPoint x: 188, endPoint y: 28, distance: 23.1
click at [208, 15] on span "Finish" at bounding box center [211, 17] width 12 height 6
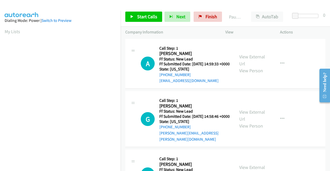
click at [259, 62] on div "View External Url View Person" at bounding box center [252, 63] width 27 height 21
click at [259, 58] on link "View External Url" at bounding box center [252, 60] width 26 height 13
click at [253, 118] on link "View External Url" at bounding box center [252, 115] width 26 height 13
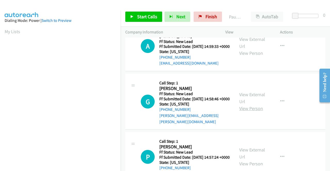
scroll to position [26, 0]
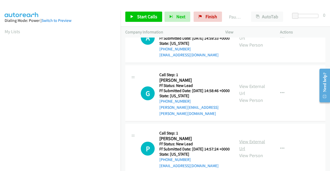
click at [246, 147] on link "View External Url" at bounding box center [252, 145] width 26 height 13
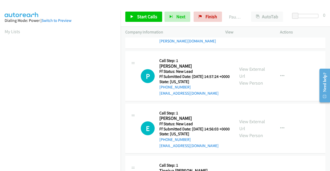
scroll to position [103, 0]
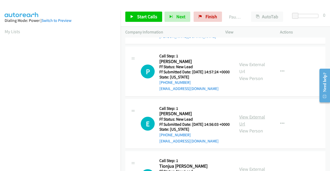
click at [256, 127] on link "View External Url" at bounding box center [252, 120] width 26 height 13
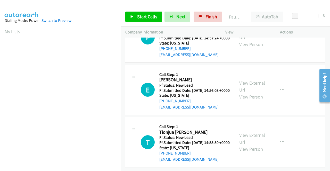
scroll to position [160, 0]
click at [253, 132] on link "View External Url" at bounding box center [252, 138] width 26 height 13
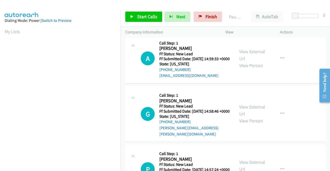
scroll to position [0, 0]
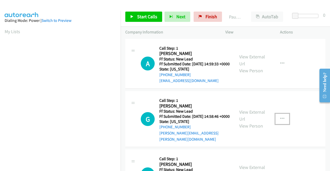
click at [280, 121] on icon "button" at bounding box center [282, 119] width 4 height 4
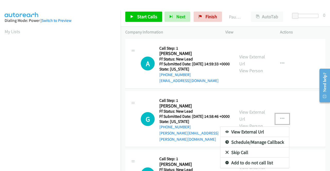
scroll to position [26, 0]
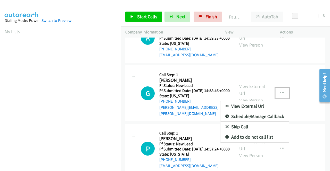
click at [253, 142] on link "Add to do not call list" at bounding box center [254, 137] width 69 height 10
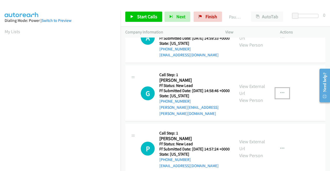
click at [280, 95] on icon "button" at bounding box center [282, 93] width 4 height 4
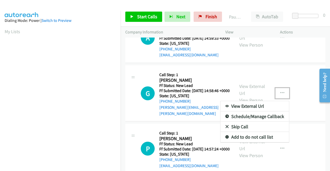
click at [239, 140] on link "Add to do not call list" at bounding box center [254, 137] width 69 height 10
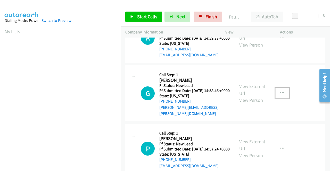
click at [280, 95] on icon "button" at bounding box center [282, 93] width 4 height 4
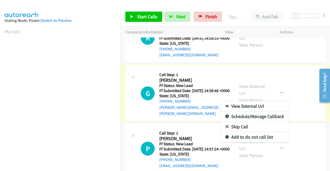
click at [241, 130] on link "Skip Call" at bounding box center [254, 127] width 69 height 10
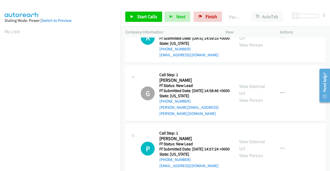
scroll to position [0, 0]
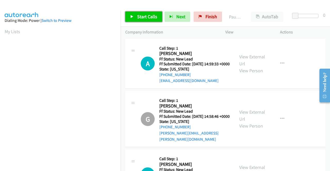
click at [137, 16] on span "Start Calls" at bounding box center [147, 17] width 20 height 6
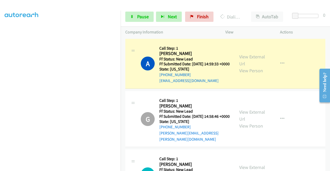
scroll to position [117, 0]
click at [149, 14] on link "Pause" at bounding box center [139, 17] width 28 height 10
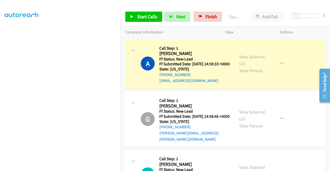
scroll to position [0, 0]
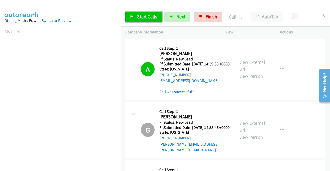
click at [159, 18] on link "Start Calls" at bounding box center [143, 17] width 37 height 10
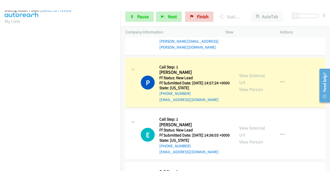
scroll to position [117, 0]
click at [137, 20] on link "Pause" at bounding box center [139, 17] width 28 height 10
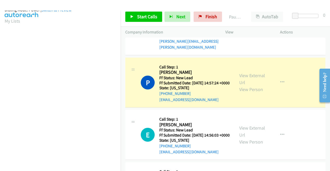
scroll to position [0, 0]
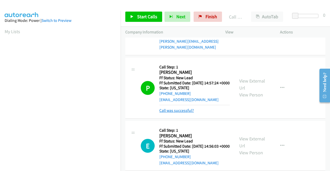
click at [187, 113] on link "Call was successful?" at bounding box center [176, 110] width 35 height 5
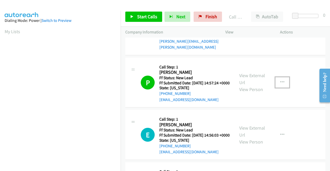
click at [280, 85] on icon "button" at bounding box center [282, 82] width 4 height 4
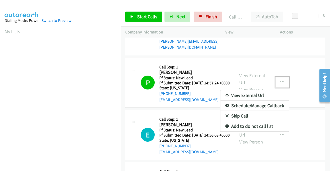
click at [251, 130] on link "Add to do not call list" at bounding box center [254, 126] width 69 height 10
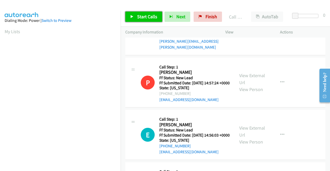
click at [156, 18] on span "Start Calls" at bounding box center [147, 17] width 20 height 6
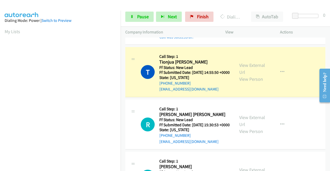
scroll to position [237, 0]
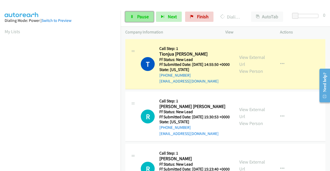
click at [142, 20] on link "Pause" at bounding box center [139, 17] width 28 height 10
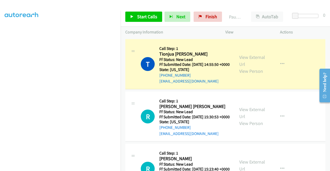
scroll to position [0, 0]
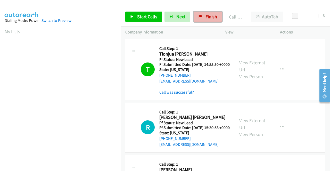
click at [208, 15] on span "Finish" at bounding box center [211, 17] width 12 height 6
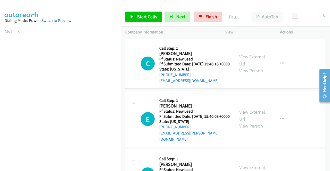
click at [257, 62] on link "View External Url" at bounding box center [252, 60] width 26 height 13
click at [245, 118] on link "View External Url" at bounding box center [252, 115] width 26 height 13
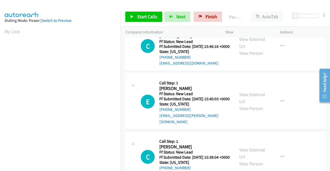
scroll to position [52, 0]
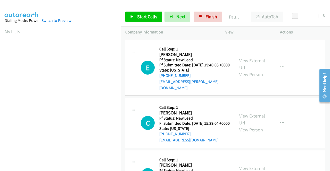
click at [249, 124] on link "View External Url" at bounding box center [252, 119] width 26 height 13
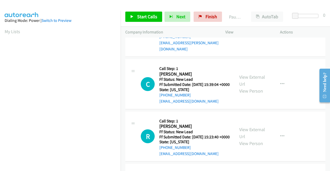
scroll to position [103, 0]
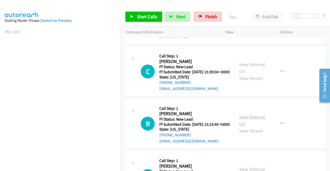
click at [254, 127] on link "View External Url" at bounding box center [252, 120] width 26 height 13
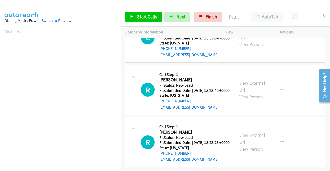
scroll to position [160, 0]
click at [246, 132] on link "View External Url" at bounding box center [252, 138] width 26 height 13
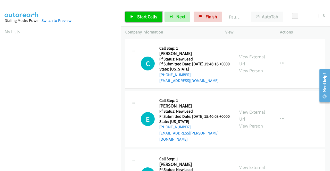
click at [134, 16] on link "Start Calls" at bounding box center [143, 17] width 37 height 10
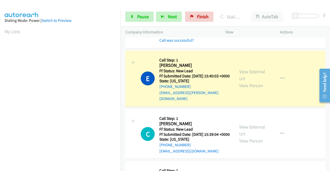
scroll to position [117, 0]
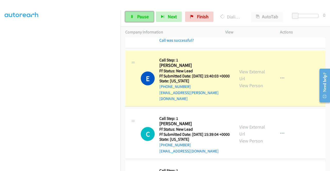
click at [146, 15] on span "Pause" at bounding box center [143, 17] width 12 height 6
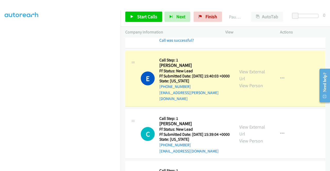
scroll to position [0, 0]
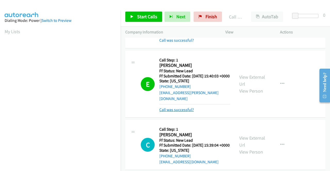
click at [166, 112] on link "Call was successful?" at bounding box center [176, 109] width 35 height 5
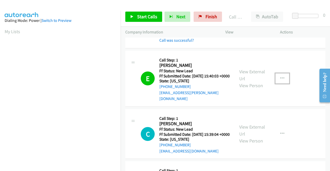
click at [276, 82] on button "button" at bounding box center [282, 78] width 14 height 10
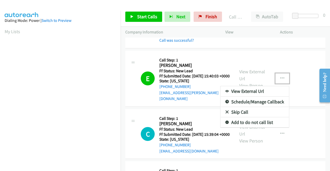
click at [258, 125] on link "Add to do not call list" at bounding box center [254, 122] width 69 height 10
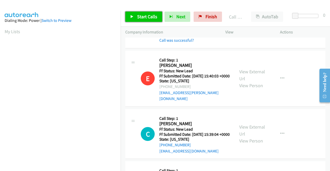
click at [144, 16] on span "Start Calls" at bounding box center [147, 17] width 20 height 6
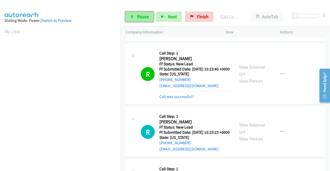
click at [149, 17] on link "Pause" at bounding box center [139, 17] width 28 height 10
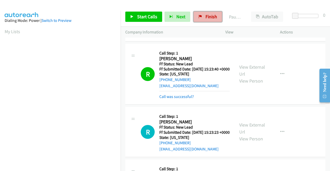
click at [206, 16] on span "Finish" at bounding box center [211, 17] width 12 height 6
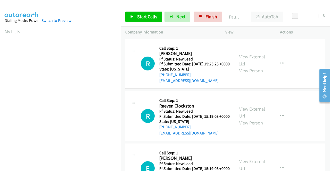
click at [241, 58] on link "View External Url" at bounding box center [252, 60] width 26 height 13
click at [240, 118] on link "View External Url" at bounding box center [252, 112] width 26 height 13
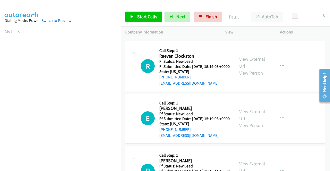
scroll to position [77, 0]
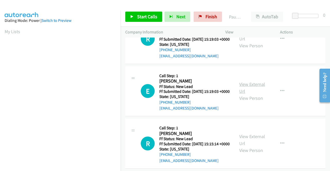
click at [254, 94] on link "View External Url" at bounding box center [252, 87] width 26 height 13
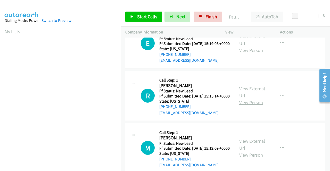
scroll to position [129, 0]
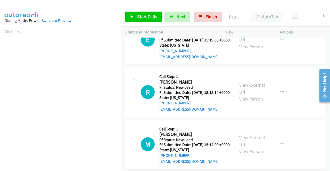
click at [250, 95] on link "View External Url" at bounding box center [252, 88] width 26 height 13
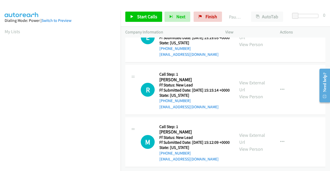
scroll to position [160, 0]
click at [246, 132] on link "View External Url" at bounding box center [252, 138] width 26 height 13
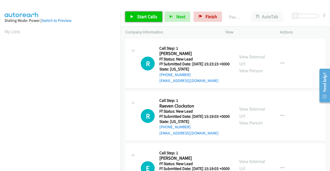
click at [146, 15] on span "Start Calls" at bounding box center [147, 17] width 20 height 6
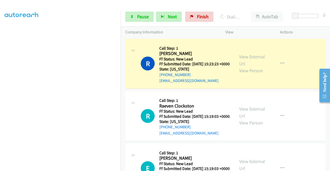
scroll to position [117, 0]
click at [144, 18] on span "Pause" at bounding box center [143, 17] width 12 height 6
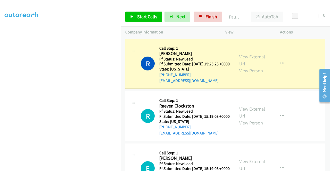
scroll to position [14, 0]
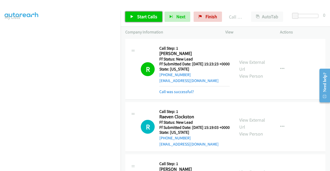
click at [142, 20] on link "Start Calls" at bounding box center [143, 17] width 37 height 10
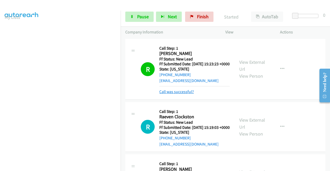
click at [183, 94] on link "Call was successful?" at bounding box center [176, 91] width 35 height 5
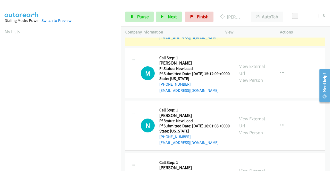
scroll to position [228, 0]
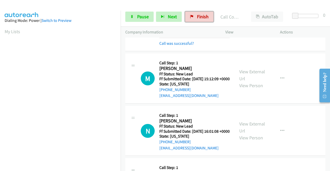
drag, startPoint x: 196, startPoint y: 20, endPoint x: 186, endPoint y: 29, distance: 13.4
click at [196, 20] on link "Finish" at bounding box center [199, 17] width 28 height 10
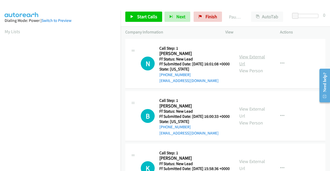
click at [251, 61] on link "View External Url" at bounding box center [252, 60] width 26 height 13
click at [239, 116] on link "View External Url" at bounding box center [252, 112] width 26 height 13
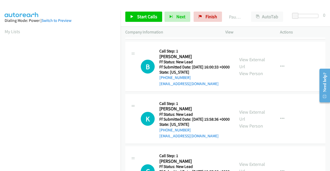
scroll to position [52, 0]
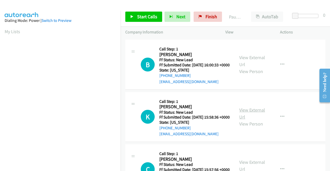
click at [240, 120] on link "View External Url" at bounding box center [252, 113] width 26 height 13
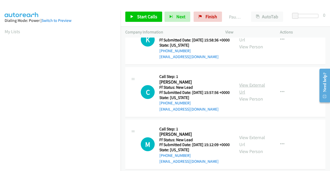
click at [255, 95] on link "View External Url" at bounding box center [252, 88] width 26 height 13
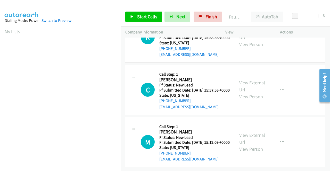
scroll to position [160, 0]
click at [244, 132] on link "View External Url" at bounding box center [252, 138] width 26 height 13
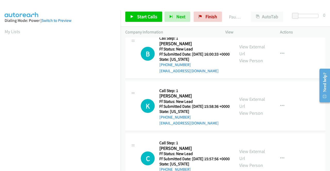
scroll to position [0, 0]
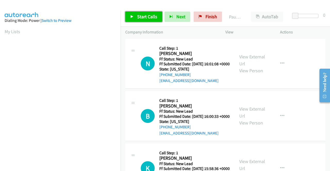
click at [152, 18] on span "Start Calls" at bounding box center [147, 17] width 20 height 6
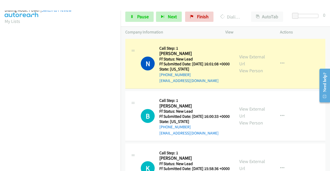
scroll to position [117, 0]
click at [142, 19] on span "Pause" at bounding box center [143, 17] width 12 height 6
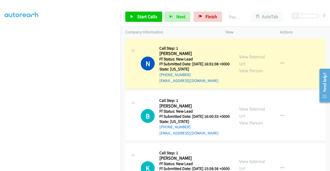
scroll to position [0, 0]
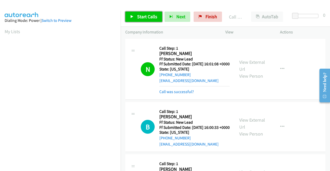
click at [149, 16] on span "Start Calls" at bounding box center [147, 17] width 20 height 6
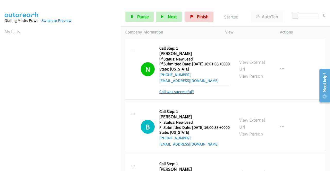
click at [182, 94] on link "Call was successful?" at bounding box center [176, 91] width 35 height 5
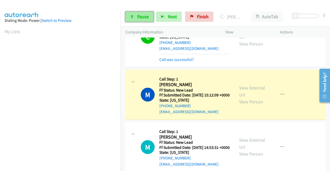
click at [143, 16] on span "Pause" at bounding box center [143, 17] width 12 height 6
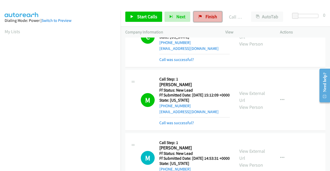
click at [211, 17] on span "Finish" at bounding box center [211, 17] width 12 height 6
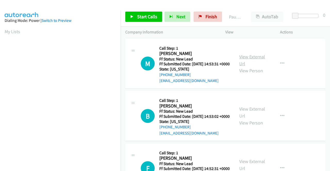
click at [255, 61] on link "View External Url" at bounding box center [252, 60] width 26 height 13
click at [254, 117] on link "View External Url" at bounding box center [252, 112] width 26 height 13
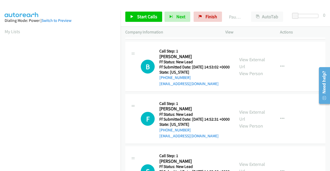
scroll to position [52, 0]
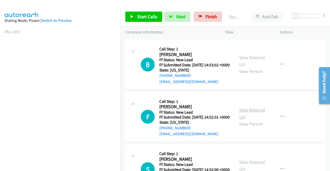
click at [245, 120] on link "View External Url" at bounding box center [252, 113] width 26 height 13
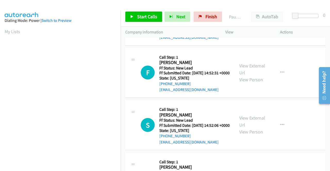
scroll to position [103, 0]
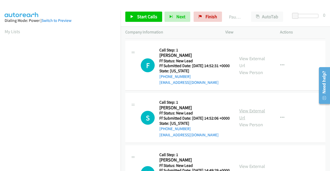
click at [258, 121] on link "View External Url" at bounding box center [252, 114] width 26 height 13
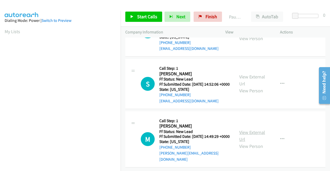
scroll to position [160, 0]
click at [246, 130] on link "View External Url" at bounding box center [252, 136] width 26 height 13
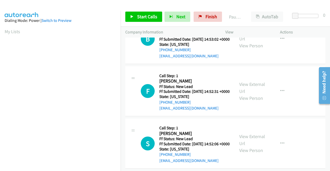
scroll to position [0, 0]
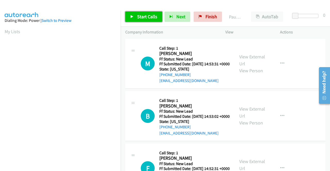
click at [137, 17] on span "Start Calls" at bounding box center [147, 17] width 20 height 6
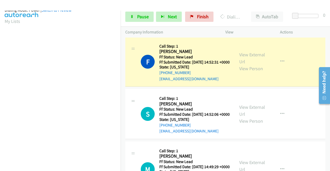
scroll to position [117, 0]
click at [136, 16] on link "Pause" at bounding box center [139, 17] width 28 height 10
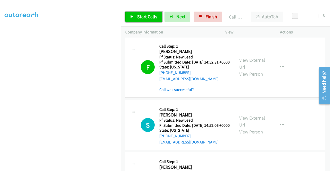
click at [148, 15] on span "Start Calls" at bounding box center [147, 17] width 20 height 6
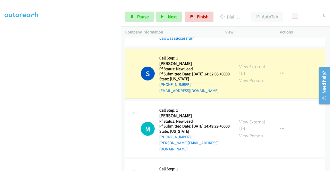
scroll to position [0, 0]
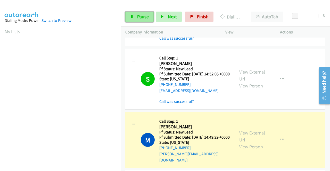
click at [138, 18] on span "Pause" at bounding box center [143, 17] width 12 height 6
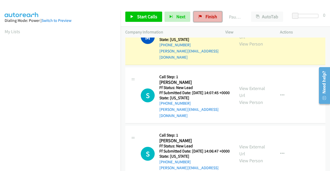
click at [207, 16] on span "Finish" at bounding box center [211, 17] width 12 height 6
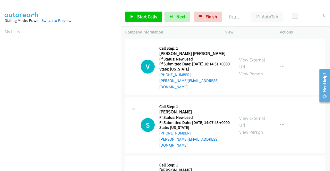
click at [259, 58] on link "View External Url" at bounding box center [252, 63] width 26 height 13
click at [244, 116] on link "View External Url" at bounding box center [252, 121] width 26 height 13
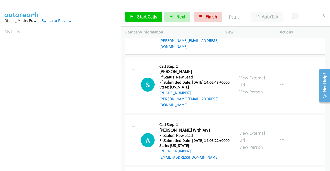
scroll to position [103, 0]
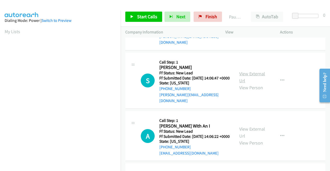
click at [250, 71] on link "View External Url" at bounding box center [252, 77] width 26 height 13
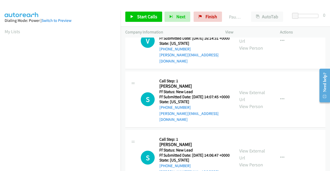
scroll to position [52, 0]
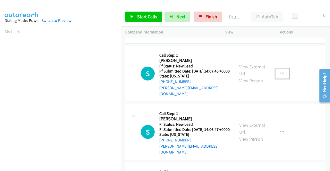
click at [281, 72] on button "button" at bounding box center [282, 74] width 14 height 10
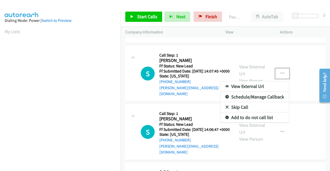
click at [254, 104] on link "Skip Call" at bounding box center [254, 107] width 69 height 10
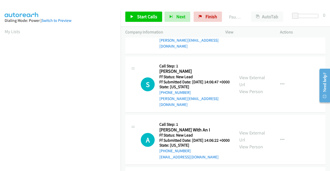
scroll to position [129, 0]
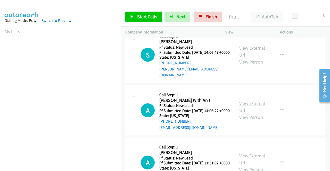
click at [255, 105] on link "View External Url" at bounding box center [252, 106] width 26 height 13
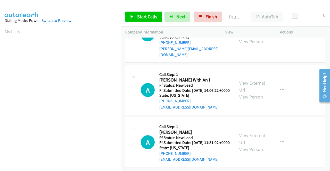
scroll to position [160, 0]
click at [245, 133] on link "View External Url" at bounding box center [252, 139] width 26 height 13
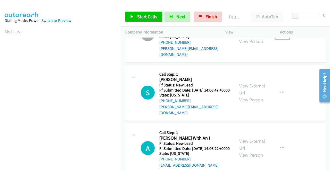
scroll to position [0, 0]
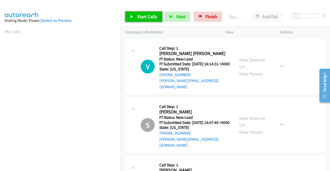
click at [144, 13] on link "Start Calls" at bounding box center [143, 17] width 37 height 10
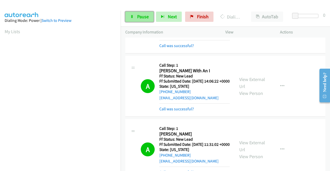
click at [145, 18] on span "Pause" at bounding box center [143, 17] width 12 height 6
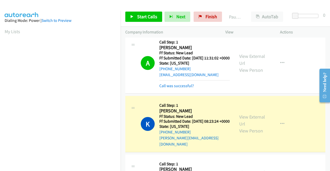
scroll to position [283, 0]
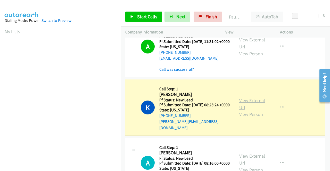
click at [250, 107] on link "View External Url" at bounding box center [252, 104] width 26 height 13
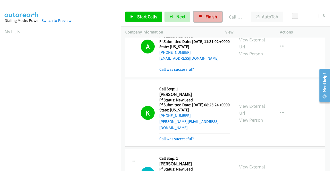
click at [203, 17] on link "Finish" at bounding box center [208, 17] width 28 height 10
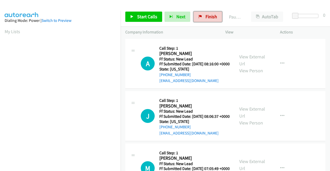
drag, startPoint x: 210, startPoint y: 16, endPoint x: 188, endPoint y: 24, distance: 23.5
click at [210, 16] on span "Finish" at bounding box center [211, 17] width 12 height 6
click at [255, 56] on div "View External Url View Person" at bounding box center [252, 63] width 27 height 21
click at [254, 60] on link "View External Url" at bounding box center [252, 60] width 26 height 13
click at [257, 117] on link "View External Url" at bounding box center [252, 112] width 26 height 13
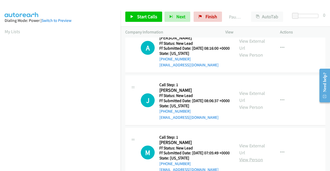
scroll to position [77, 0]
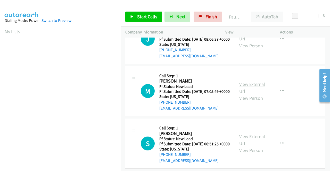
click at [253, 94] on link "View External Url" at bounding box center [252, 87] width 26 height 13
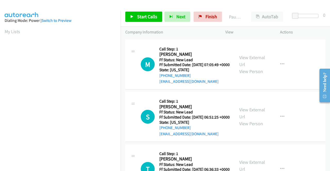
scroll to position [155, 0]
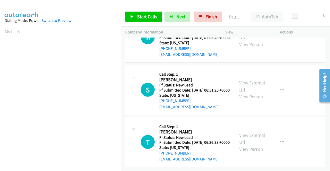
click at [247, 80] on link "View External Url" at bounding box center [252, 86] width 26 height 13
click at [244, 132] on link "View External Url" at bounding box center [252, 138] width 26 height 13
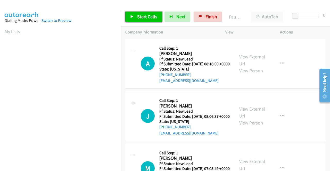
click at [142, 17] on span "Start Calls" at bounding box center [147, 17] width 20 height 6
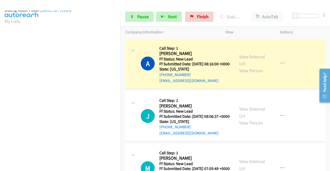
scroll to position [113, 0]
click at [137, 16] on span "Pause" at bounding box center [143, 17] width 12 height 6
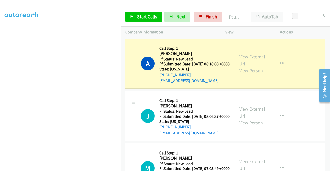
scroll to position [0, 0]
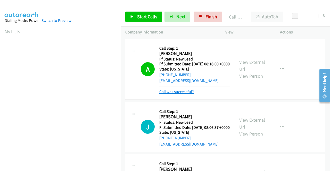
click at [181, 94] on link "Call was successful?" at bounding box center [176, 91] width 35 height 5
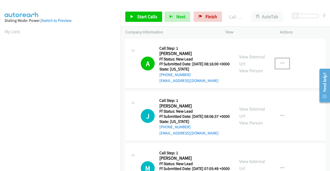
click at [280, 66] on icon "button" at bounding box center [282, 64] width 4 height 4
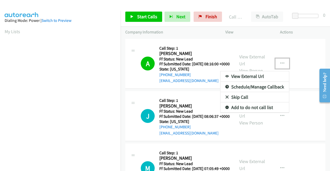
click at [249, 109] on link "Add to do not call list" at bounding box center [254, 108] width 69 height 10
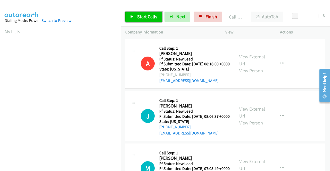
click at [151, 14] on span "Start Calls" at bounding box center [147, 17] width 20 height 6
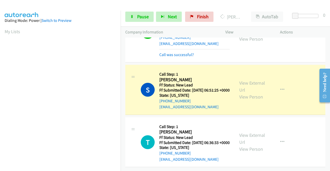
scroll to position [117, 0]
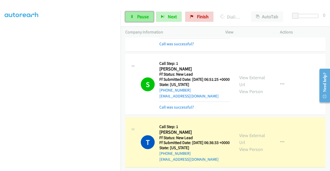
click at [144, 16] on span "Pause" at bounding box center [143, 17] width 12 height 6
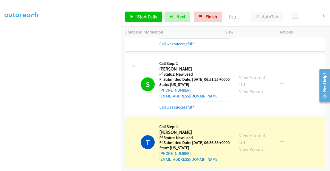
scroll to position [0, 0]
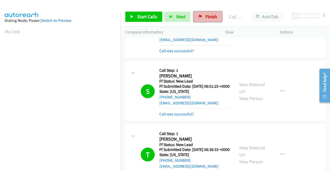
click at [209, 20] on link "Finish" at bounding box center [208, 17] width 28 height 10
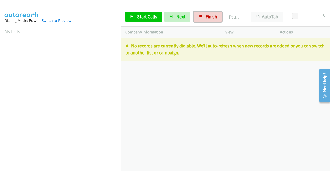
drag, startPoint x: 204, startPoint y: 20, endPoint x: 175, endPoint y: 30, distance: 30.6
click at [204, 20] on link "Finish" at bounding box center [208, 17] width 28 height 10
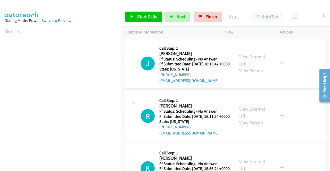
click at [250, 60] on link "View External Url" at bounding box center [252, 60] width 26 height 13
click at [250, 116] on link "View External Url" at bounding box center [252, 112] width 26 height 13
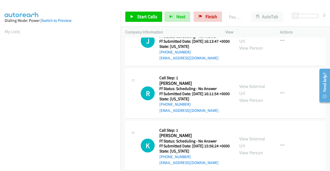
scroll to position [52, 0]
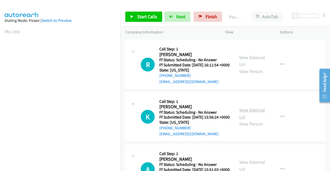
click at [249, 120] on link "View External Url" at bounding box center [252, 113] width 26 height 13
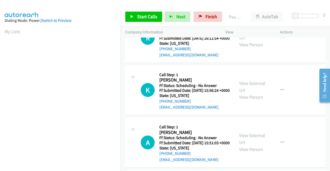
scroll to position [103, 0]
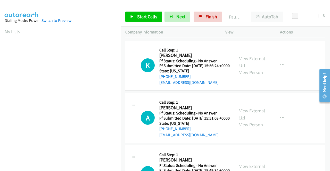
click at [258, 121] on link "View External Url" at bounding box center [252, 114] width 26 height 13
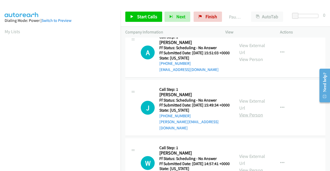
scroll to position [180, 0]
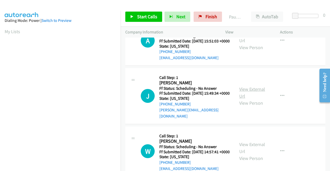
click at [248, 99] on link "View External Url" at bounding box center [252, 92] width 26 height 13
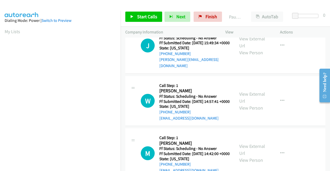
scroll to position [232, 0]
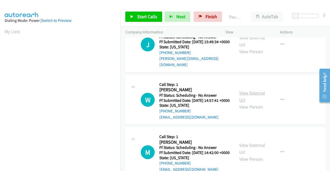
click at [248, 103] on link "View External Url" at bounding box center [252, 96] width 26 height 13
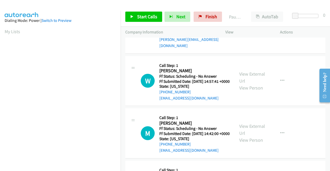
scroll to position [283, 0]
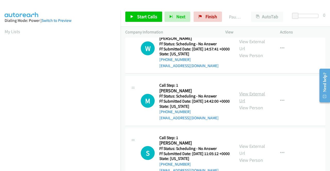
click at [242, 104] on link "View External Url" at bounding box center [252, 97] width 26 height 13
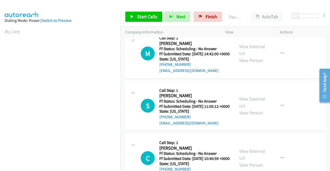
scroll to position [361, 0]
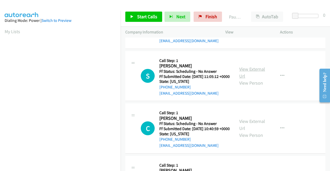
click at [249, 79] on link "View External Url" at bounding box center [252, 72] width 26 height 13
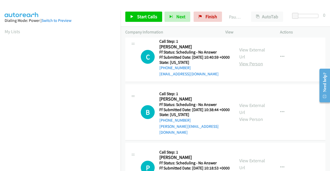
scroll to position [438, 0]
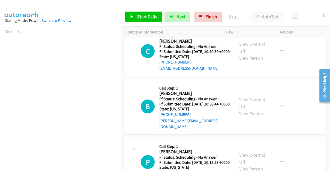
click at [246, 54] on link "View External Url" at bounding box center [252, 47] width 26 height 13
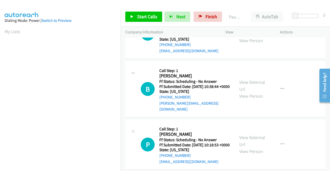
scroll to position [464, 0]
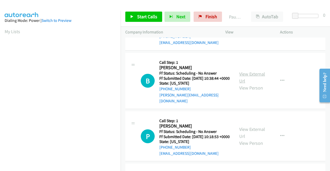
click at [247, 84] on link "View External Url" at bounding box center [252, 77] width 26 height 13
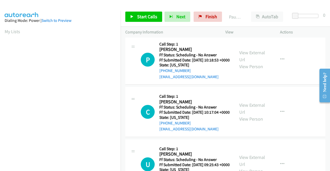
scroll to position [515, 0]
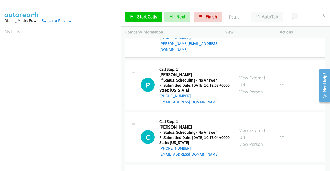
click at [251, 88] on link "View External Url" at bounding box center [252, 81] width 26 height 13
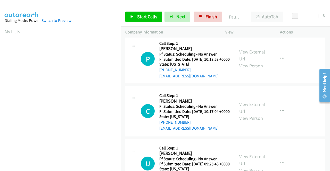
scroll to position [567, 0]
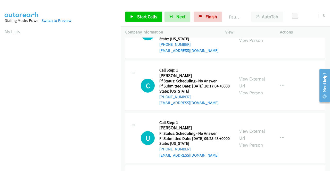
click at [244, 89] on link "View External Url" at bounding box center [252, 82] width 26 height 13
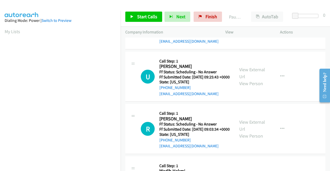
scroll to position [644, 0]
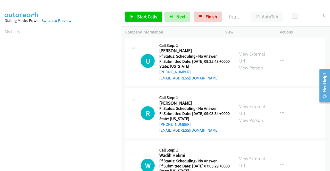
click at [243, 64] on link "View External Url" at bounding box center [252, 57] width 26 height 13
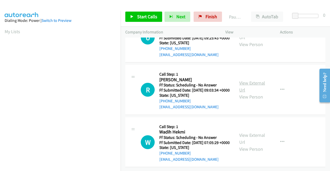
click at [248, 93] on link "View External Url" at bounding box center [252, 86] width 26 height 13
click at [243, 132] on link "View External Url" at bounding box center [252, 138] width 26 height 13
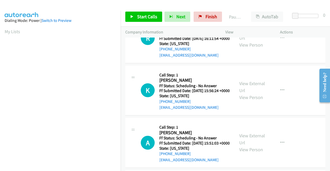
scroll to position [0, 0]
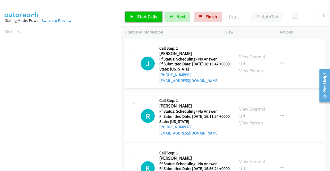
click at [152, 19] on span "Start Calls" at bounding box center [147, 17] width 20 height 6
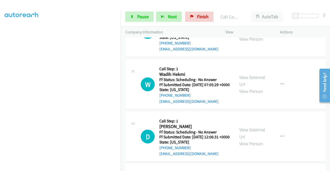
scroll to position [876, 0]
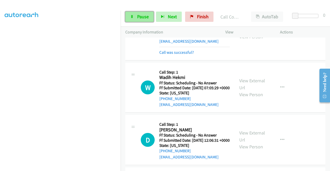
click at [143, 16] on span "Pause" at bounding box center [143, 17] width 12 height 6
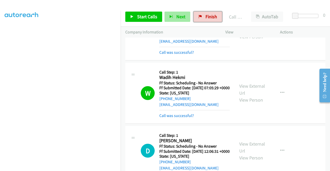
drag, startPoint x: 213, startPoint y: 15, endPoint x: 181, endPoint y: 18, distance: 31.8
click at [213, 15] on span "Finish" at bounding box center [211, 17] width 12 height 6
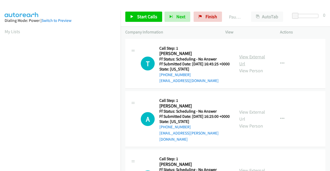
click at [242, 58] on link "View External Url" at bounding box center [252, 60] width 26 height 13
click at [251, 114] on link "View External Url" at bounding box center [252, 115] width 26 height 13
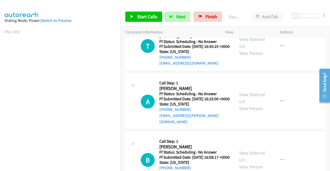
scroll to position [26, 0]
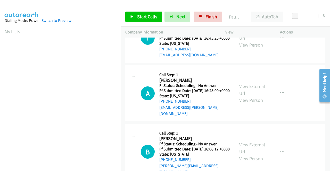
click at [251, 151] on div "View External Url View Person" at bounding box center [252, 151] width 27 height 21
click at [254, 148] on link "View External Url" at bounding box center [252, 148] width 26 height 13
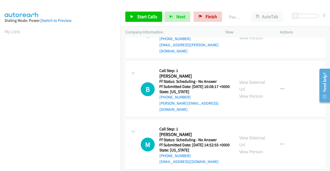
scroll to position [103, 0]
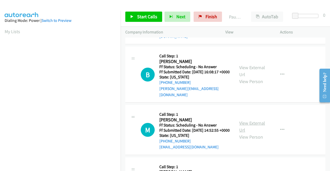
click at [257, 127] on link "View External Url" at bounding box center [252, 126] width 26 height 13
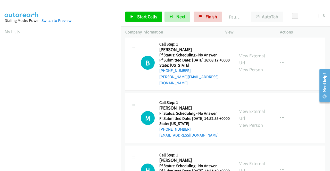
scroll to position [155, 0]
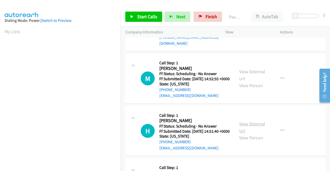
click at [250, 134] on link "View External Url" at bounding box center [252, 127] width 26 height 13
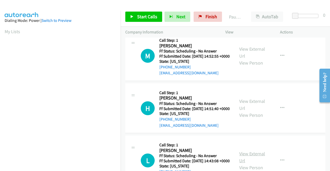
scroll to position [232, 0]
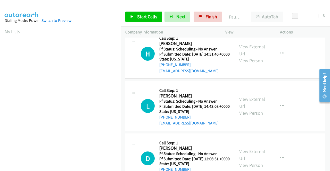
click at [246, 109] on link "View External Url" at bounding box center [252, 102] width 26 height 13
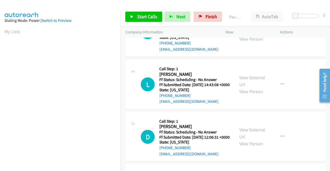
scroll to position [283, 0]
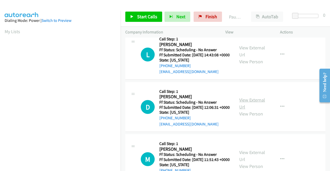
click at [247, 110] on link "View External Url" at bounding box center [252, 103] width 26 height 13
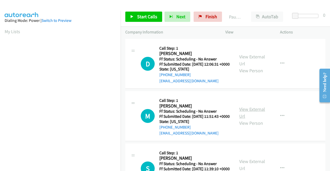
scroll to position [335, 0]
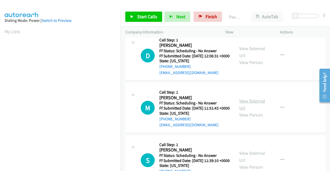
click at [241, 111] on link "View External Url" at bounding box center [252, 104] width 26 height 13
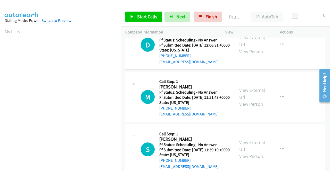
scroll to position [361, 0]
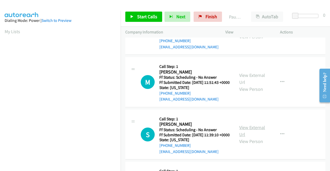
click at [250, 138] on link "View External Url" at bounding box center [252, 131] width 26 height 13
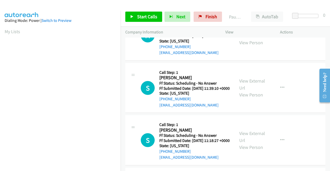
scroll to position [438, 0]
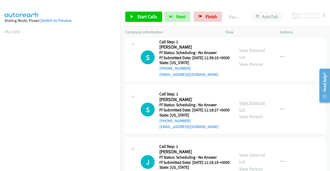
click at [248, 113] on link "View External Url" at bounding box center [252, 106] width 26 height 13
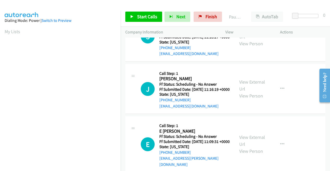
scroll to position [515, 0]
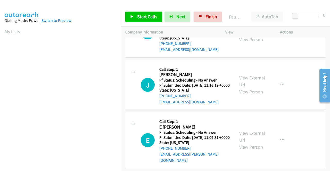
click at [244, 88] on link "View External Url" at bounding box center [252, 81] width 26 height 13
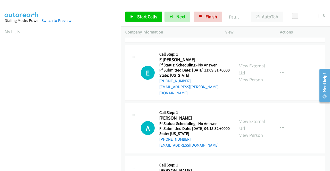
scroll to position [593, 0]
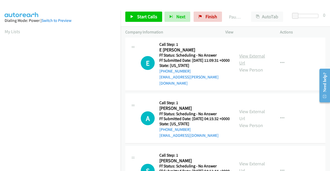
click at [247, 66] on link "View External Url" at bounding box center [252, 59] width 26 height 13
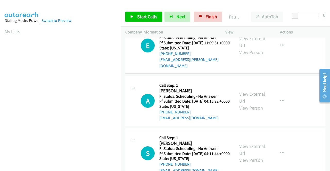
scroll to position [618, 0]
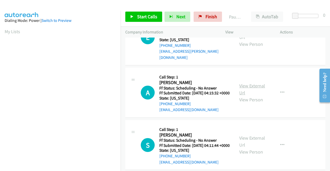
click at [246, 96] on link "View External Url" at bounding box center [252, 89] width 26 height 13
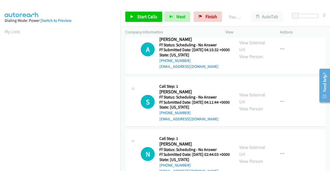
scroll to position [670, 0]
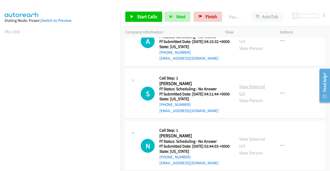
click at [245, 97] on link "View External Url" at bounding box center [252, 90] width 26 height 13
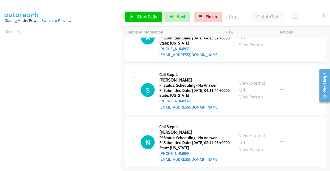
scroll to position [734, 0]
click at [251, 133] on link "View External Url" at bounding box center [252, 139] width 26 height 13
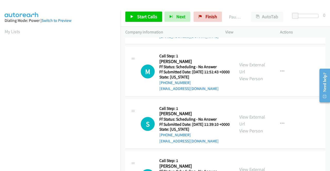
scroll to position [0, 0]
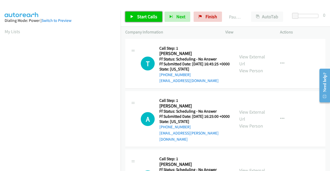
click at [142, 20] on link "Start Calls" at bounding box center [143, 17] width 37 height 10
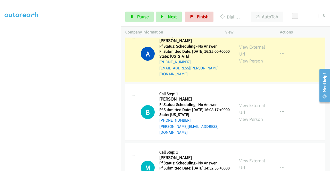
scroll to position [77, 0]
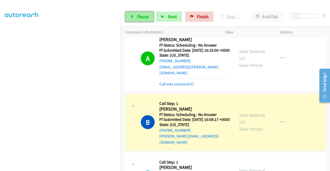
click at [143, 19] on span "Pause" at bounding box center [143, 17] width 12 height 6
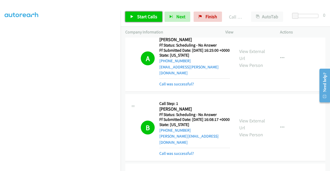
click at [146, 16] on span "Start Calls" at bounding box center [147, 17] width 20 height 6
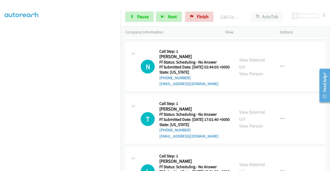
scroll to position [881, 0]
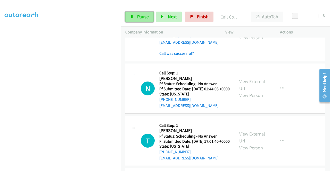
click at [139, 13] on link "Pause" at bounding box center [139, 17] width 28 height 10
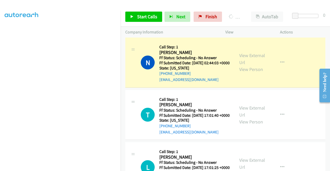
scroll to position [933, 0]
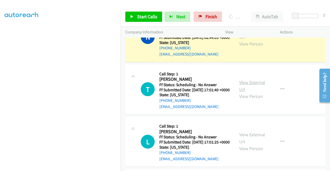
click at [256, 93] on link "View External Url" at bounding box center [252, 86] width 26 height 13
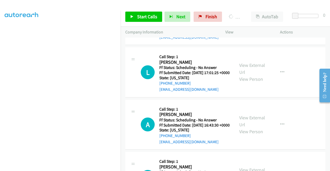
scroll to position [1010, 0]
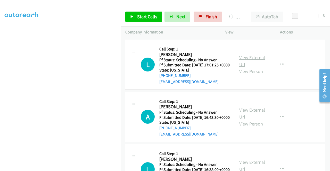
click at [247, 68] on link "View External Url" at bounding box center [252, 61] width 26 height 13
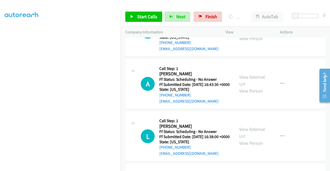
scroll to position [1062, 0]
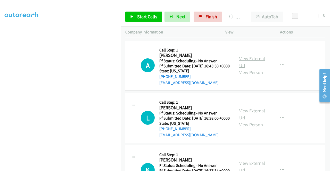
click at [250, 69] on link "View External Url" at bounding box center [252, 62] width 26 height 13
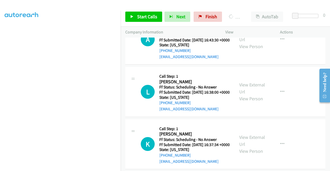
scroll to position [1139, 0]
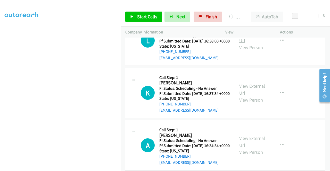
click at [252, 44] on link "View External Url" at bounding box center [252, 37] width 26 height 13
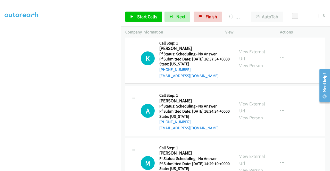
scroll to position [1190, 0]
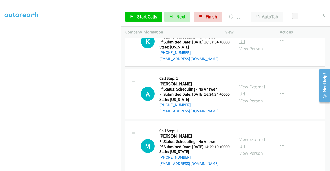
click at [256, 45] on link "View External Url" at bounding box center [252, 38] width 26 height 13
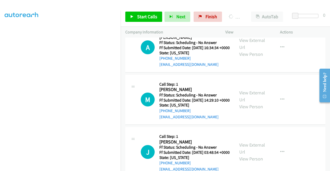
scroll to position [1242, 0]
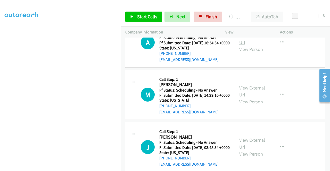
click at [247, 45] on link "View External Url" at bounding box center [252, 38] width 26 height 13
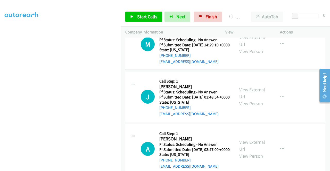
scroll to position [1293, 0]
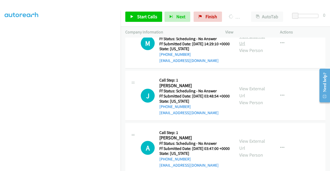
click at [251, 46] on link "View External Url" at bounding box center [252, 39] width 26 height 13
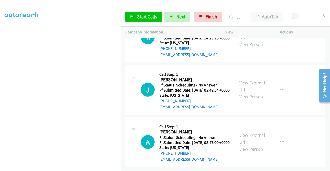
scroll to position [1345, 0]
click at [243, 93] on link "View External Url" at bounding box center [252, 86] width 26 height 13
click at [258, 132] on link "View External Url" at bounding box center [252, 138] width 26 height 13
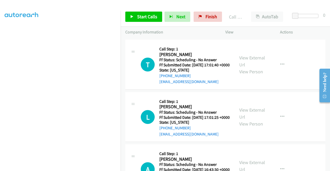
scroll to position [976, 0]
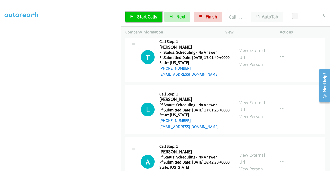
click at [140, 14] on span "Start Calls" at bounding box center [147, 17] width 20 height 6
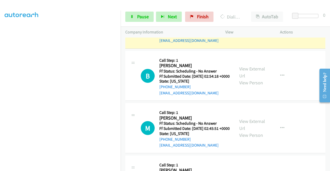
scroll to position [1543, 0]
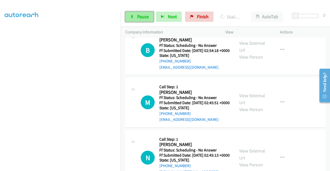
click at [137, 19] on link "Pause" at bounding box center [139, 17] width 28 height 10
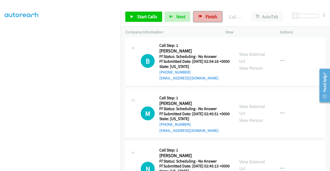
click at [203, 16] on link "Finish" at bounding box center [208, 17] width 28 height 10
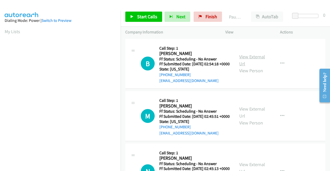
click at [250, 61] on link "View External Url" at bounding box center [252, 60] width 26 height 13
click at [246, 117] on link "View External Url" at bounding box center [252, 112] width 26 height 13
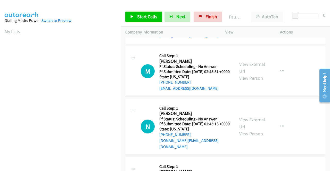
scroll to position [52, 0]
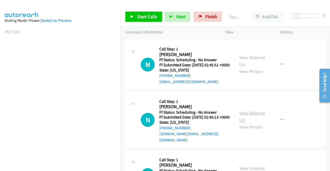
click at [249, 122] on link "View External Url" at bounding box center [252, 116] width 26 height 13
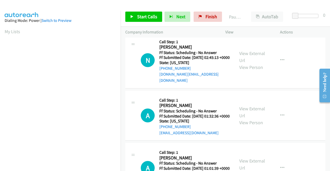
scroll to position [129, 0]
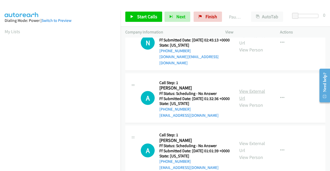
click at [239, 101] on link "View External Url" at bounding box center [252, 94] width 26 height 13
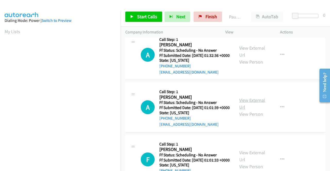
scroll to position [180, 0]
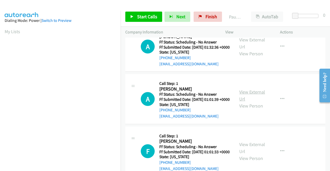
click at [245, 102] on link "View External Url" at bounding box center [252, 95] width 26 height 13
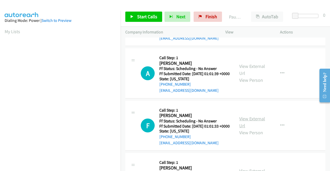
click at [253, 129] on link "View External Url" at bounding box center [252, 122] width 26 height 13
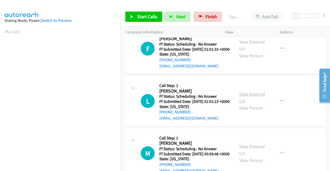
scroll to position [283, 0]
click at [247, 104] on link "View External Url" at bounding box center [252, 97] width 26 height 13
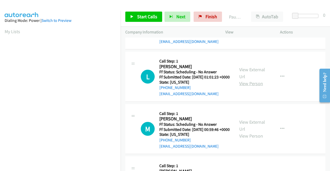
scroll to position [335, 0]
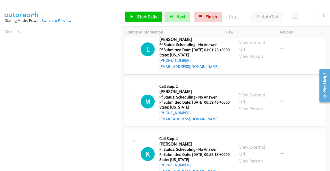
click at [244, 105] on link "View External Url" at bounding box center [252, 98] width 26 height 13
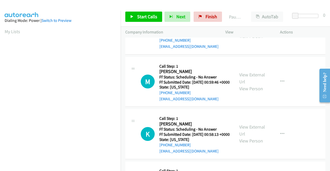
scroll to position [386, 0]
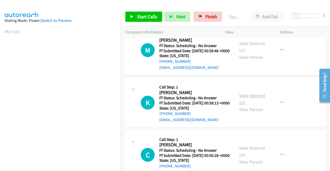
click at [252, 106] on link "View External Url" at bounding box center [252, 99] width 26 height 13
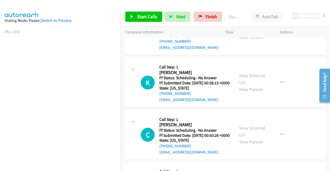
scroll to position [438, 0]
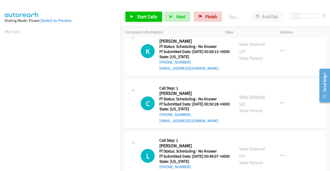
click at [248, 107] on link "View External Url" at bounding box center [252, 100] width 26 height 13
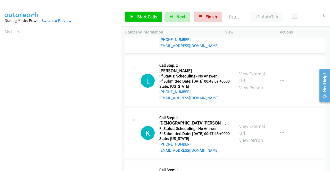
scroll to position [515, 0]
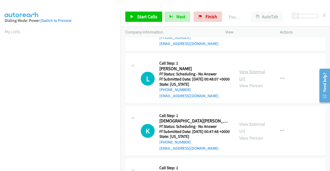
click at [246, 82] on link "View External Url" at bounding box center [252, 75] width 26 height 13
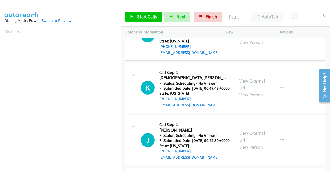
scroll to position [567, 0]
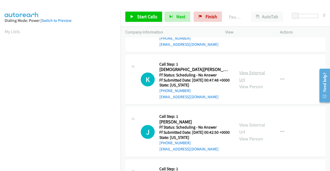
click at [247, 83] on link "View External Url" at bounding box center [252, 76] width 26 height 13
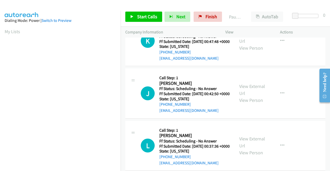
scroll to position [618, 0]
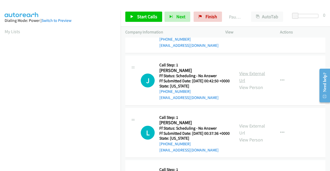
click at [249, 83] on link "View External Url" at bounding box center [252, 77] width 26 height 13
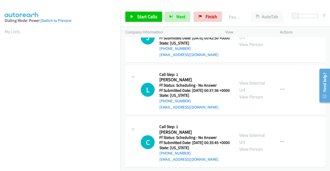
scroll to position [670, 0]
click at [246, 93] on link "View External Url" at bounding box center [252, 86] width 26 height 13
click at [246, 143] on link "View External Url" at bounding box center [252, 138] width 26 height 13
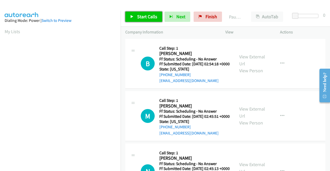
click at [144, 15] on span "Start Calls" at bounding box center [147, 17] width 20 height 6
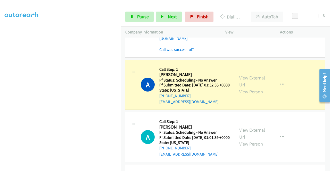
scroll to position [180, 0]
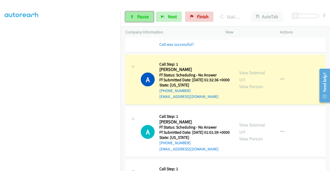
click at [141, 16] on span "Pause" at bounding box center [143, 17] width 12 height 6
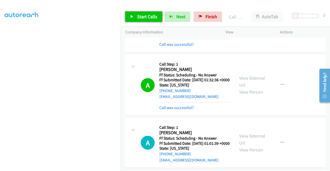
click at [153, 17] on span "Start Calls" at bounding box center [147, 17] width 20 height 6
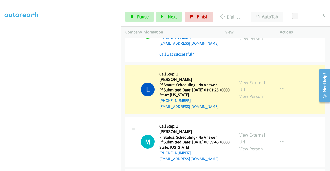
scroll to position [386, 0]
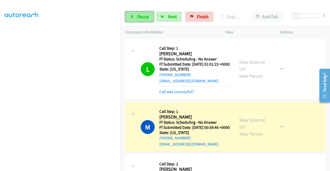
click at [142, 19] on span "Pause" at bounding box center [143, 17] width 12 height 6
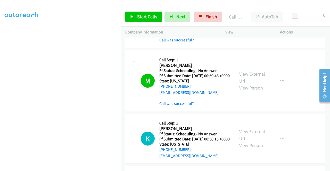
scroll to position [464, 0]
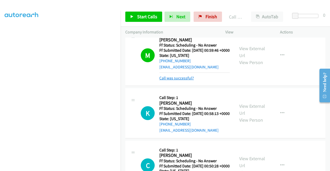
click at [190, 81] on link "Call was successful?" at bounding box center [176, 78] width 35 height 5
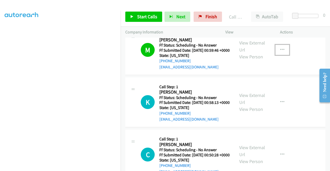
click at [281, 52] on icon "button" at bounding box center [282, 50] width 4 height 4
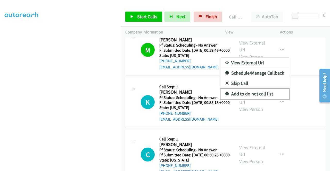
click at [250, 99] on link "Add to do not call list" at bounding box center [254, 94] width 69 height 10
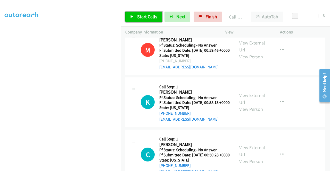
click at [146, 18] on span "Start Calls" at bounding box center [147, 17] width 20 height 6
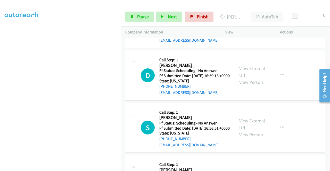
scroll to position [918, 0]
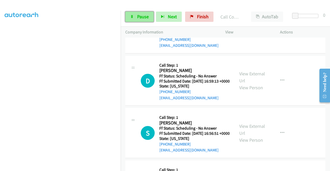
click at [144, 19] on span "Pause" at bounding box center [143, 17] width 12 height 6
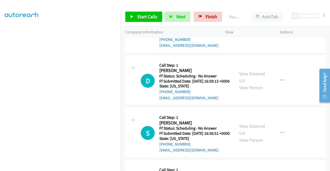
scroll to position [117, 0]
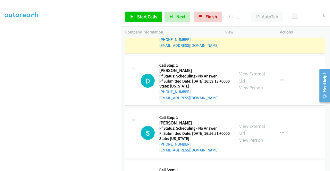
click at [257, 84] on link "View External Url" at bounding box center [252, 77] width 26 height 13
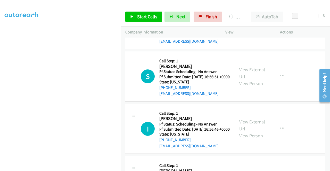
scroll to position [996, 0]
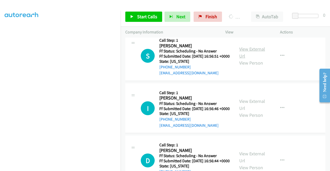
click at [243, 59] on link "View External Url" at bounding box center [252, 52] width 26 height 13
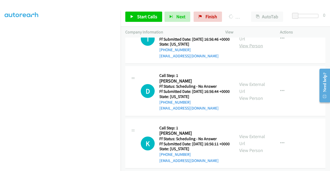
scroll to position [1073, 0]
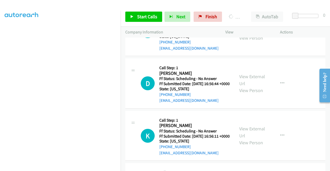
click at [249, 34] on link "View External Url" at bounding box center [252, 27] width 26 height 13
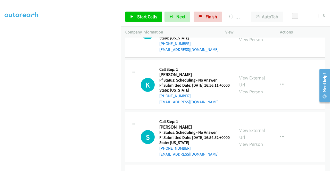
scroll to position [1124, 0]
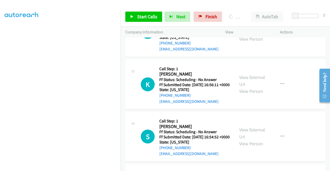
click at [242, 35] on link "View External Url" at bounding box center [252, 28] width 26 height 13
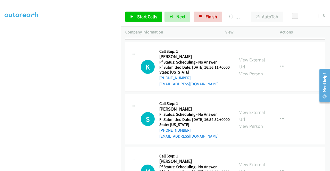
scroll to position [1176, 0]
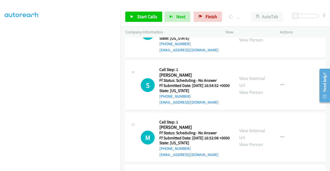
click at [245, 36] on link "View External Url" at bounding box center [252, 29] width 26 height 13
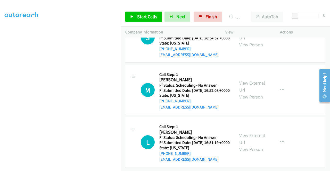
scroll to position [1253, 0]
click at [255, 41] on link "View External Url" at bounding box center [252, 34] width 26 height 13
click at [248, 93] on link "View External Url" at bounding box center [252, 86] width 26 height 13
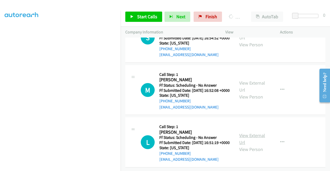
click at [242, 133] on link "View External Url" at bounding box center [252, 139] width 26 height 13
click at [138, 14] on span "Start Calls" at bounding box center [147, 17] width 20 height 6
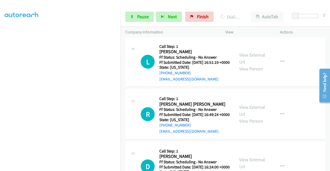
scroll to position [1412, 0]
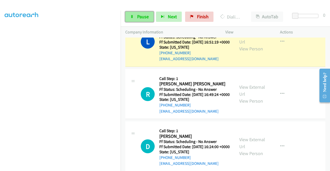
click at [143, 19] on span "Pause" at bounding box center [143, 17] width 12 height 6
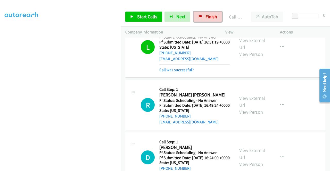
drag, startPoint x: 208, startPoint y: 17, endPoint x: 182, endPoint y: 23, distance: 26.1
click at [208, 17] on span "Finish" at bounding box center [211, 17] width 12 height 6
